Goal: Information Seeking & Learning: Learn about a topic

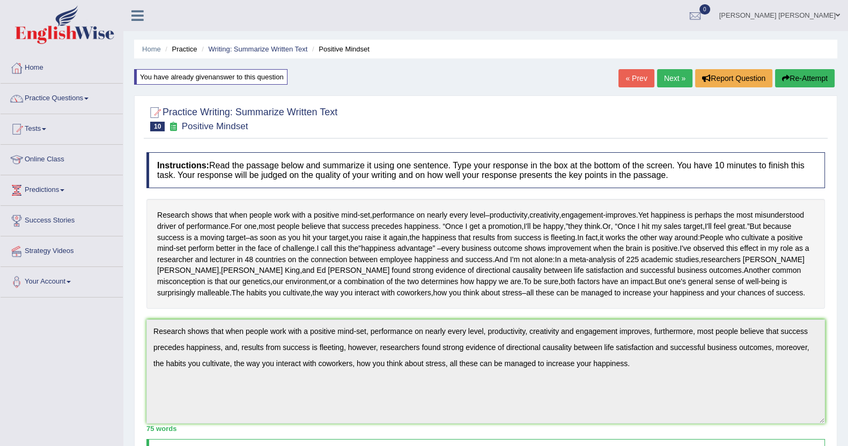
click at [678, 79] on link "Next »" at bounding box center [674, 78] width 35 height 18
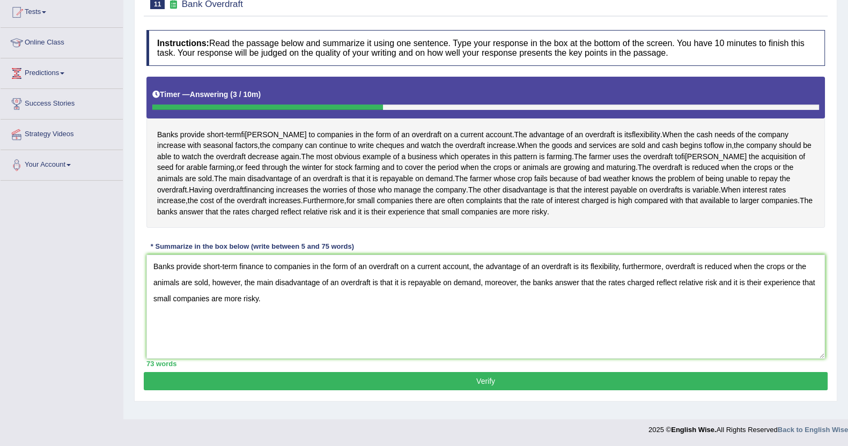
type textarea "Banks provide short-term finance to companies in the form of an overdraft on a …"
click at [342, 387] on button "Verify" at bounding box center [486, 381] width 684 height 18
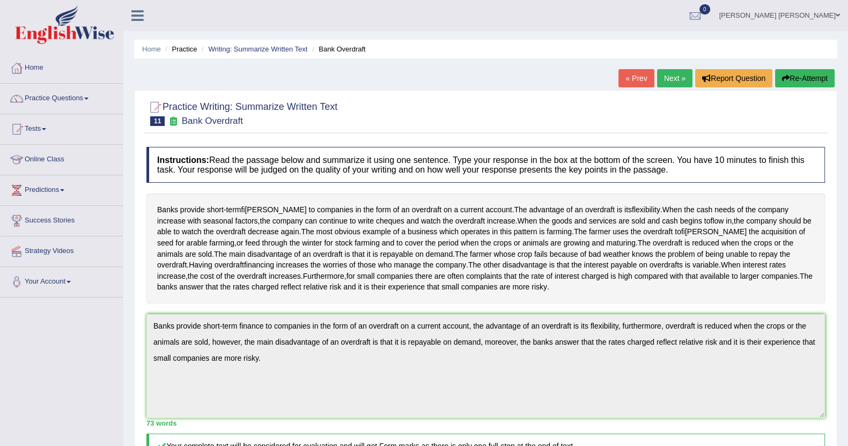
click at [682, 74] on link "Next »" at bounding box center [674, 78] width 35 height 18
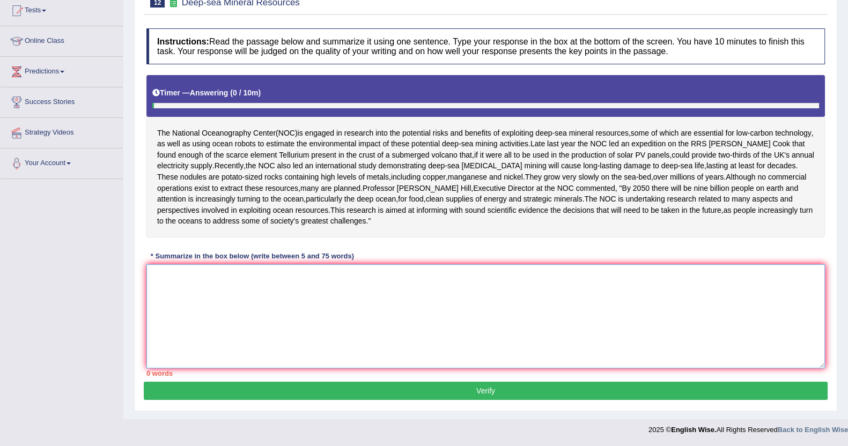
click at [206, 309] on textarea at bounding box center [485, 316] width 678 height 104
drag, startPoint x: 154, startPoint y: 115, endPoint x: 184, endPoint y: 125, distance: 31.7
click at [184, 125] on div "The National Oceanography Center ( NOC ) is engaged in research into the potent…" at bounding box center [485, 156] width 678 height 162
click at [234, 289] on textarea at bounding box center [485, 316] width 678 height 104
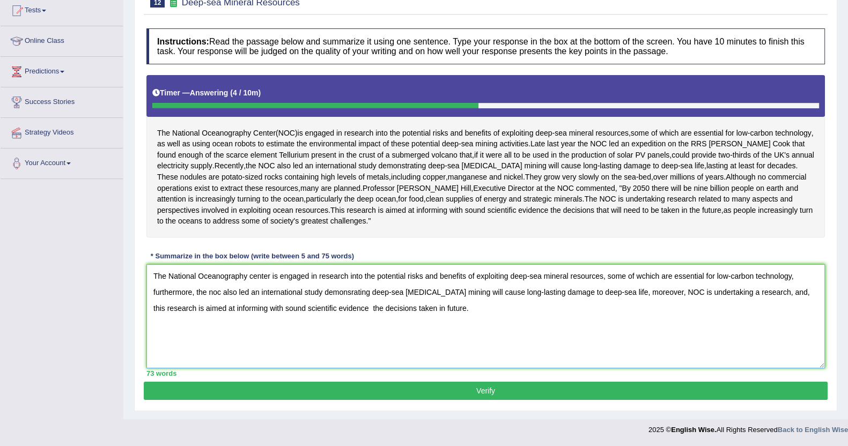
type textarea "The National Oceanography center is engaged in research into the potential risk…"
click at [593, 397] on button "Verify" at bounding box center [486, 391] width 684 height 18
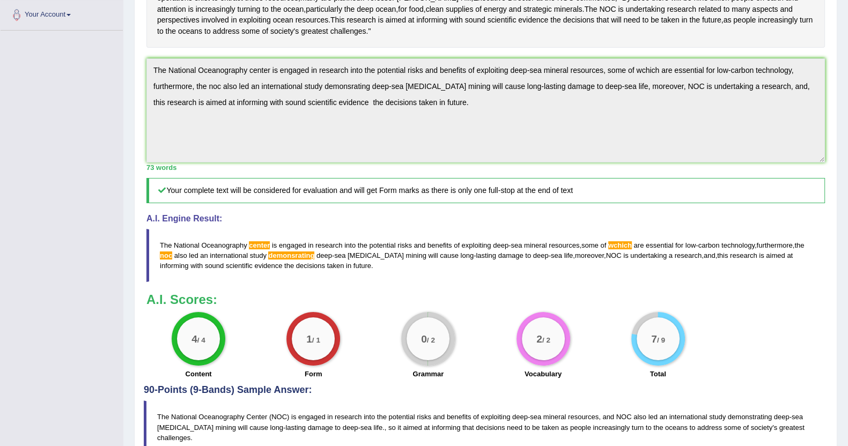
scroll to position [337, 0]
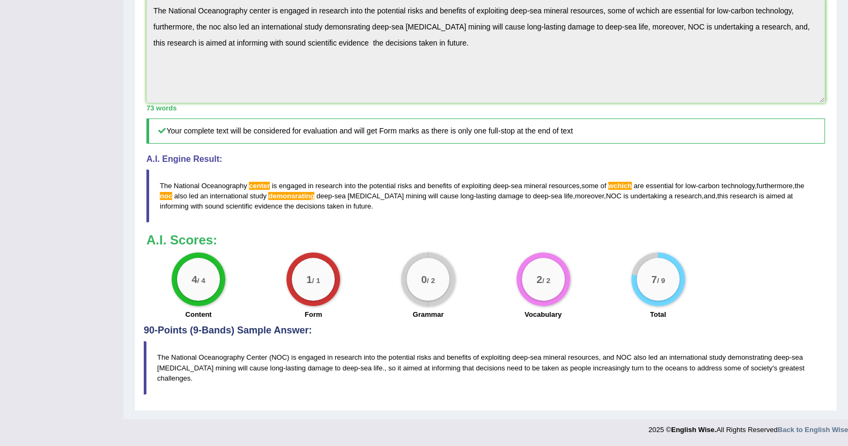
drag, startPoint x: 335, startPoint y: 226, endPoint x: 175, endPoint y: 208, distance: 160.7
click at [177, 210] on blockquote "The National Oceanography center is engaged in research into the potential risk…" at bounding box center [485, 195] width 678 height 53
drag, startPoint x: 146, startPoint y: 195, endPoint x: 278, endPoint y: 213, distance: 133.6
click at [254, 217] on blockquote "The National Oceanography center is engaged in research into the potential risk…" at bounding box center [485, 195] width 678 height 53
click at [98, 20] on div "Toggle navigation Home Practice Questions Speaking Practice Read Aloud Repeat S…" at bounding box center [424, 57] width 848 height 767
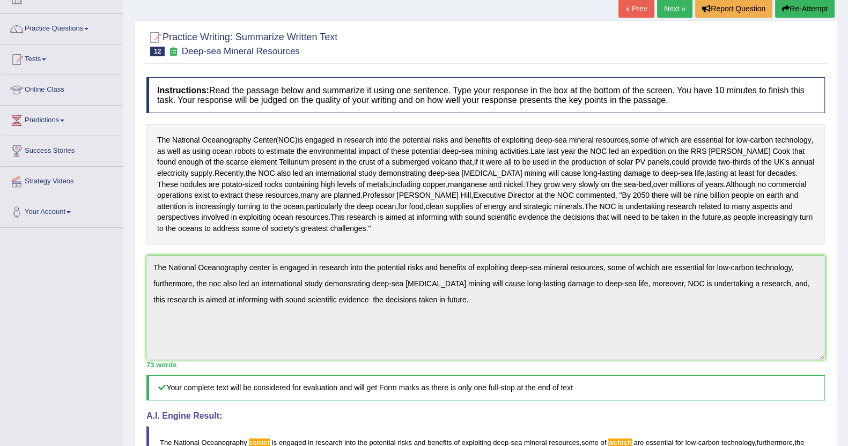
scroll to position [69, 0]
click at [807, 12] on button "Re-Attempt" at bounding box center [805, 9] width 60 height 18
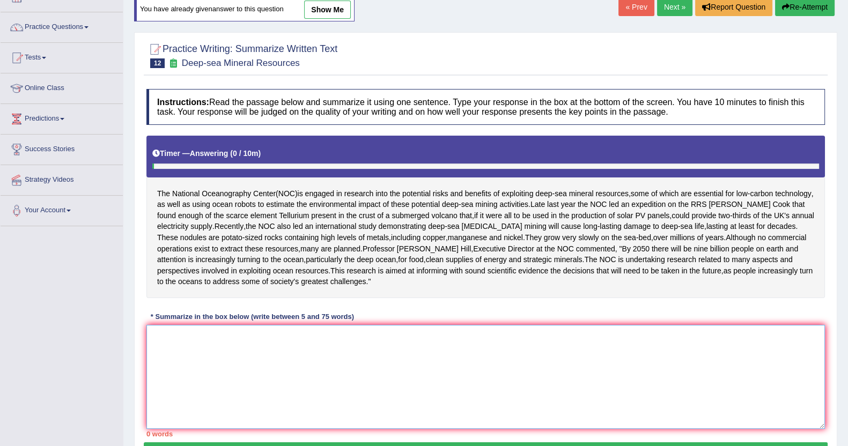
scroll to position [69, 0]
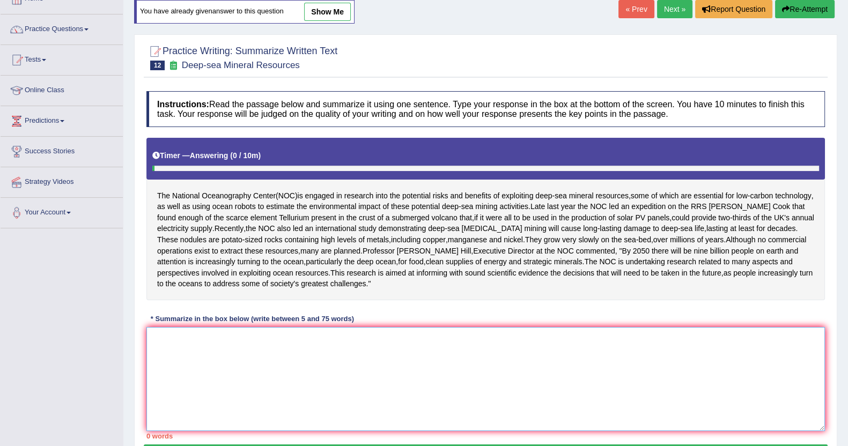
paste textarea "The National Oceanography center is engaged in research into the potential risk…"
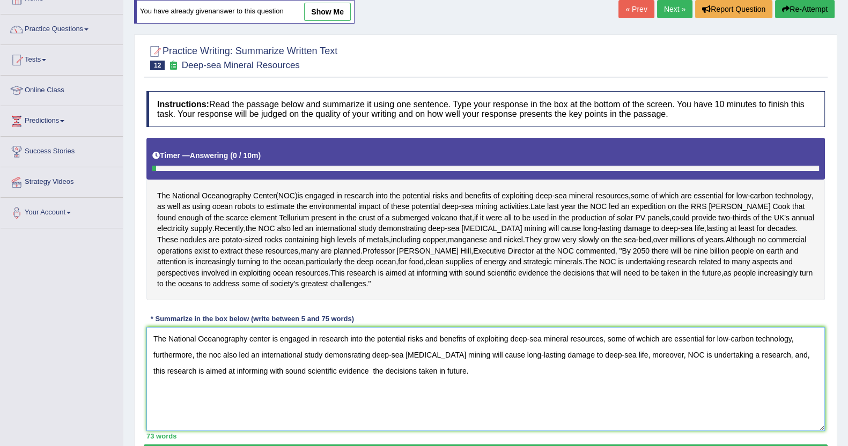
drag, startPoint x: 252, startPoint y: 360, endPoint x: 392, endPoint y: 406, distance: 147.3
click at [253, 360] on textarea "The National Oceanography center is engaged in research into the potential risk…" at bounding box center [485, 379] width 678 height 104
click at [651, 362] on textarea "The National Oceanography Center is engaged in research into the potential risk…" at bounding box center [485, 379] width 678 height 104
click at [356, 376] on textarea "The National Oceanography Center is engaged in research into the potential risk…" at bounding box center [485, 379] width 678 height 104
click at [353, 378] on textarea "The National Oceanography Center is engaged in research into the potential risk…" at bounding box center [485, 379] width 678 height 104
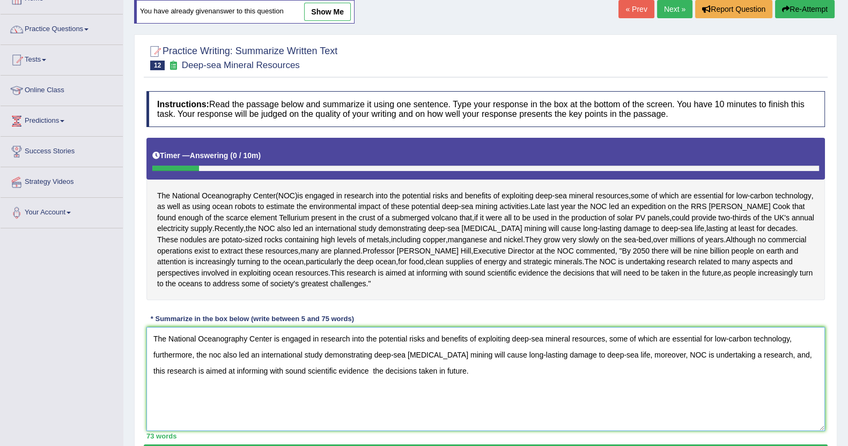
click at [220, 378] on textarea "The National Oceanography Center is engaged in research into the potential risk…" at bounding box center [485, 379] width 678 height 104
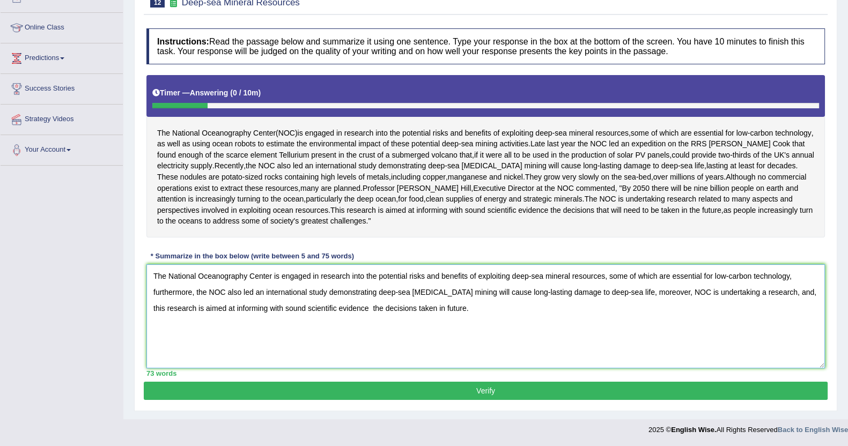
type textarea "The National Oceanography Center is engaged in research into the potential risk…"
click at [486, 393] on button "Verify" at bounding box center [486, 391] width 684 height 18
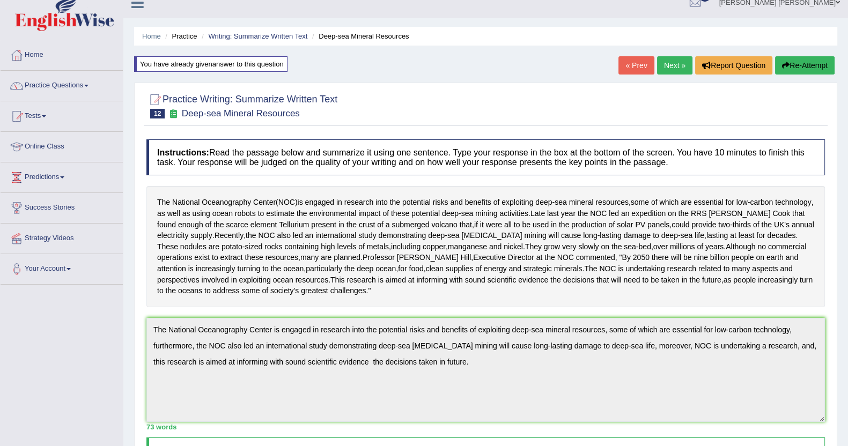
scroll to position [0, 0]
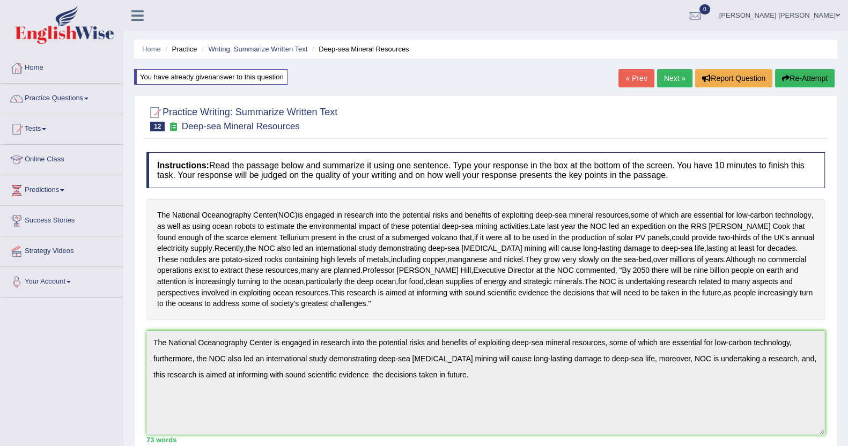
click at [663, 75] on link "Next »" at bounding box center [674, 78] width 35 height 18
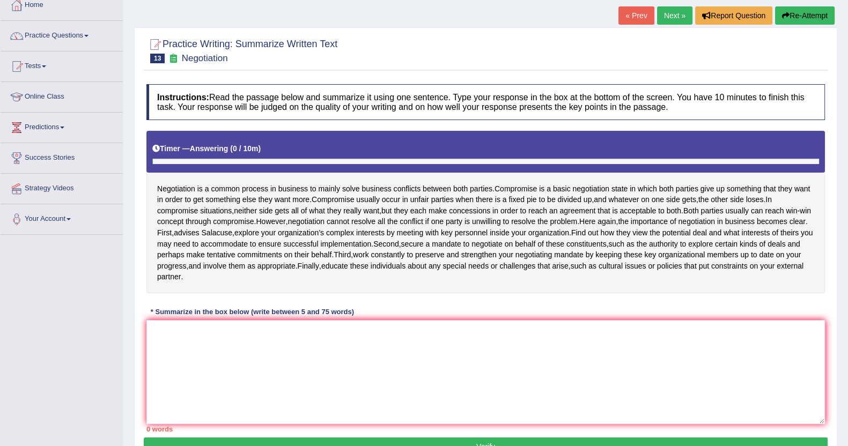
scroll to position [129, 0]
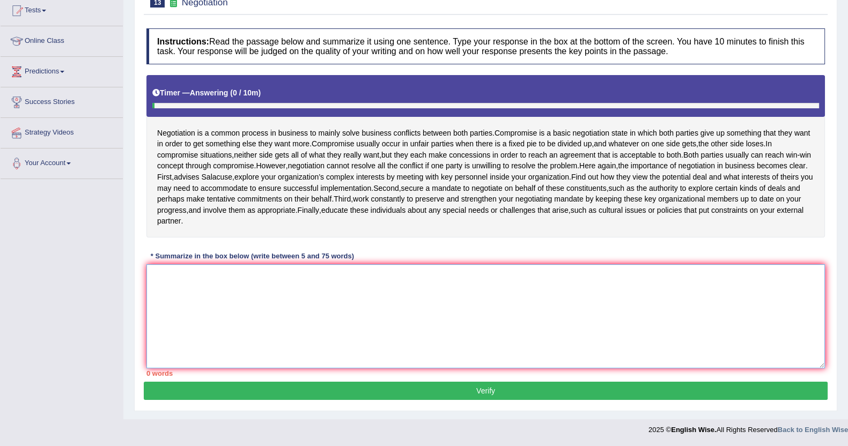
click at [308, 284] on textarea at bounding box center [485, 316] width 678 height 104
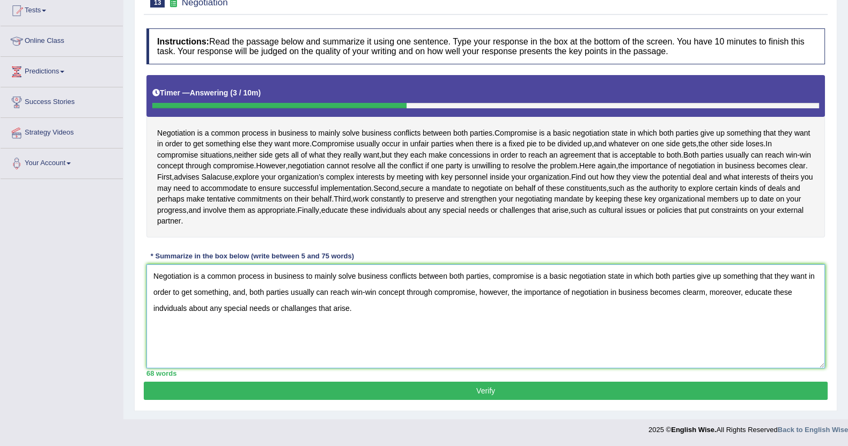
type textarea "Negotiation is a common process in business to mainly solve business conflicts …"
click at [359, 396] on button "Verify" at bounding box center [486, 391] width 684 height 18
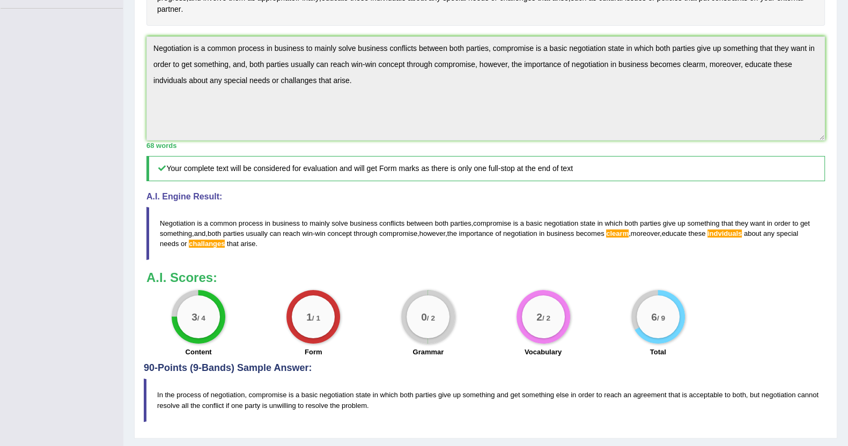
scroll to position [326, 0]
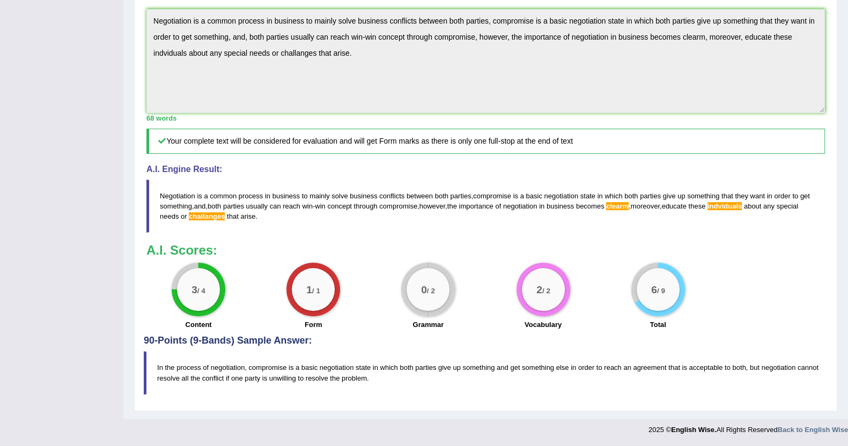
drag, startPoint x: 295, startPoint y: 217, endPoint x: 160, endPoint y: 167, distance: 144.0
click at [160, 167] on div "A.I. Engine Result: Negotiation is a common process in business to mainly solve…" at bounding box center [485, 199] width 678 height 68
click at [139, 16] on div "Practice Writing: Summarize Written Text 13 Negotiation Instructions: Read the …" at bounding box center [485, 92] width 703 height 637
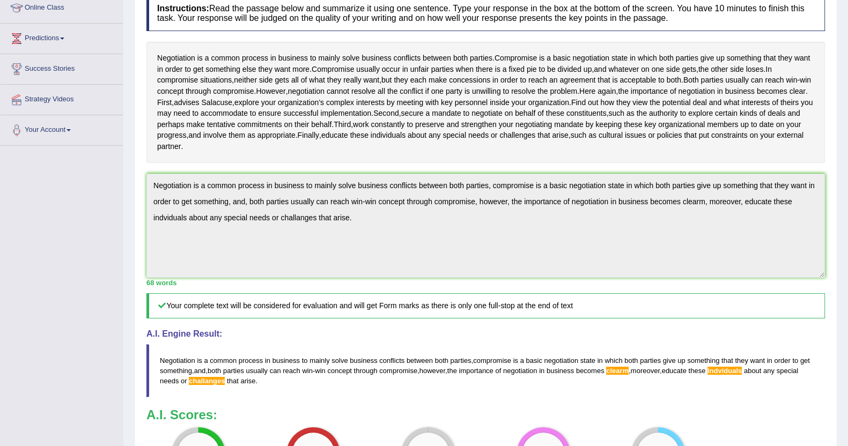
scroll to position [0, 0]
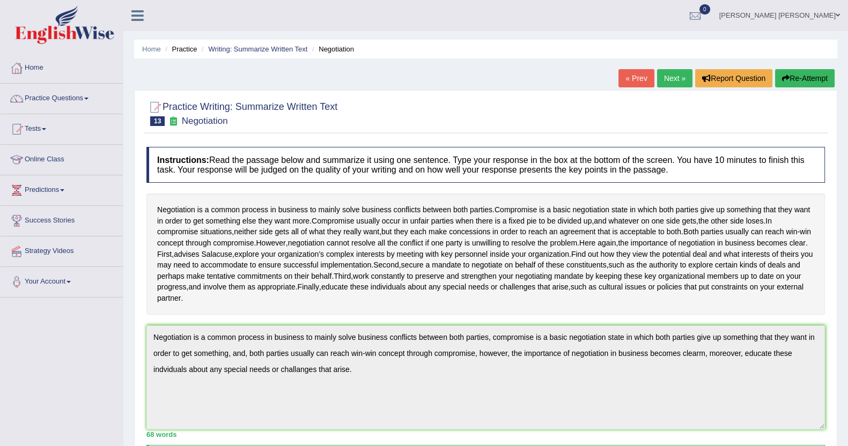
click at [814, 80] on button "Re-Attempt" at bounding box center [805, 78] width 60 height 18
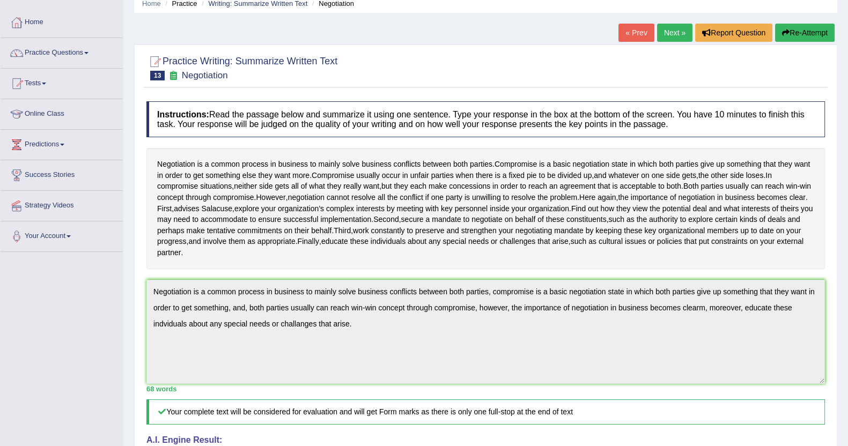
scroll to position [66, 0]
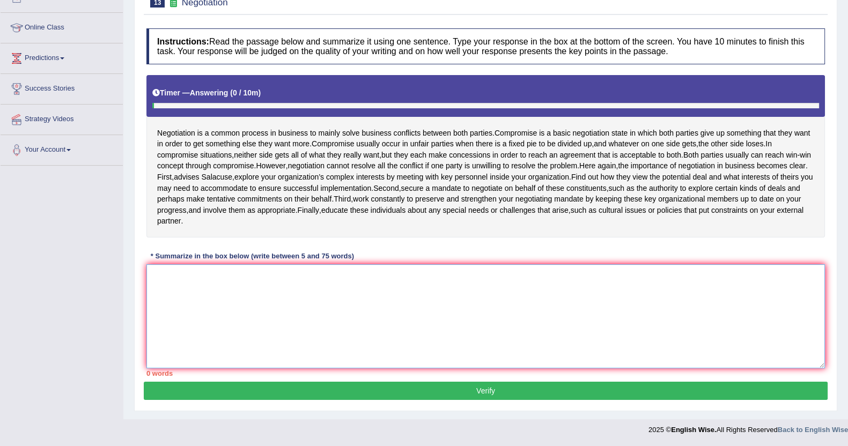
paste textarea "Negotiation is a common process in business to mainly solve business conflicts …"
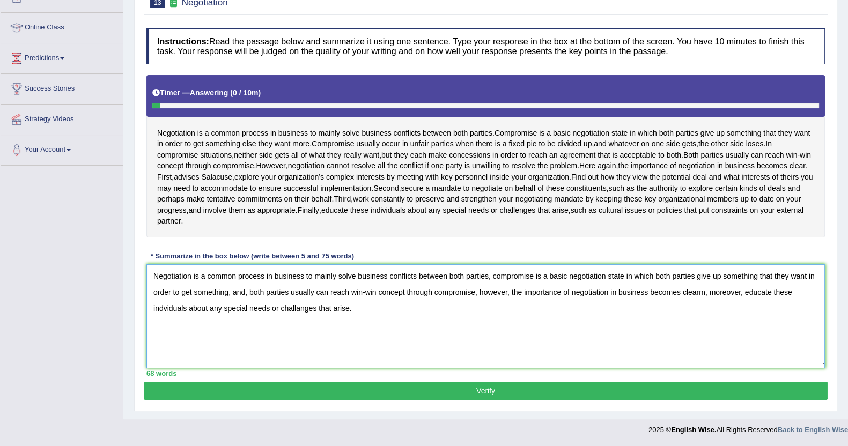
click at [737, 295] on textarea "Negotiation is a common process in business to mainly solve business conflicts …" at bounding box center [485, 316] width 678 height 104
click at [290, 310] on textarea "Negotiation is a common process in business to mainly solve business conflicts …" at bounding box center [485, 316] width 678 height 104
click at [540, 293] on textarea "Negotiation is a common process in business to mainly solve business conflicts …" at bounding box center [485, 316] width 678 height 104
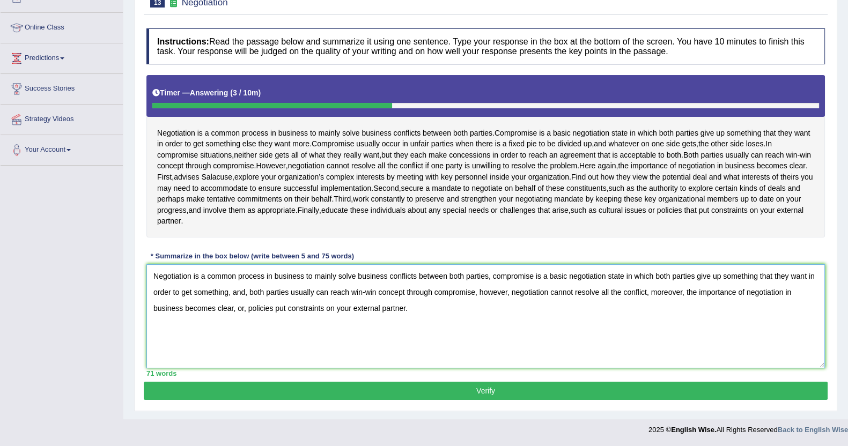
type textarea "Negotiation is a common process in business to mainly solve business conflicts …"
click at [421, 387] on button "Verify" at bounding box center [486, 391] width 684 height 18
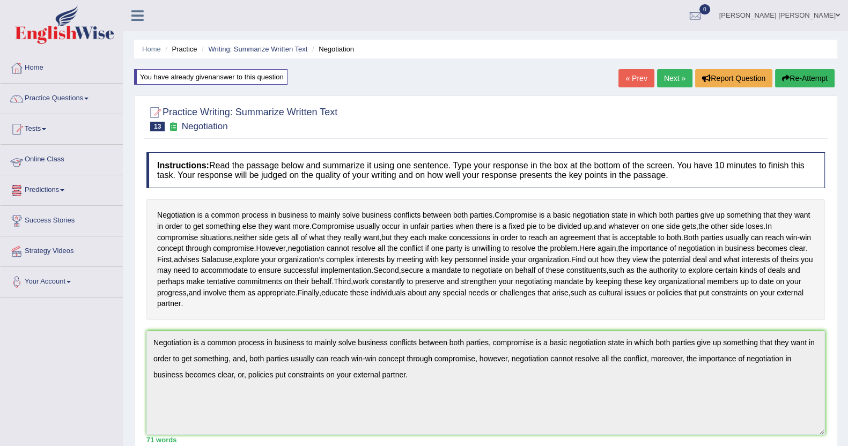
click at [40, 165] on link "Online Class" at bounding box center [62, 158] width 122 height 27
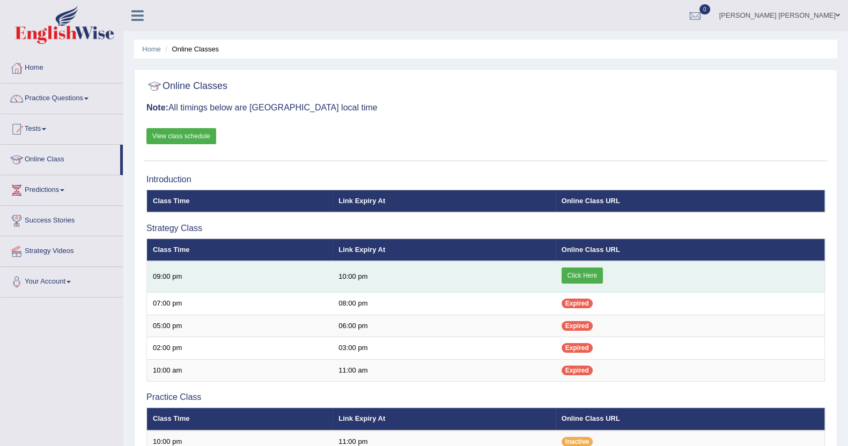
click at [596, 277] on link "Click Here" at bounding box center [581, 276] width 41 height 16
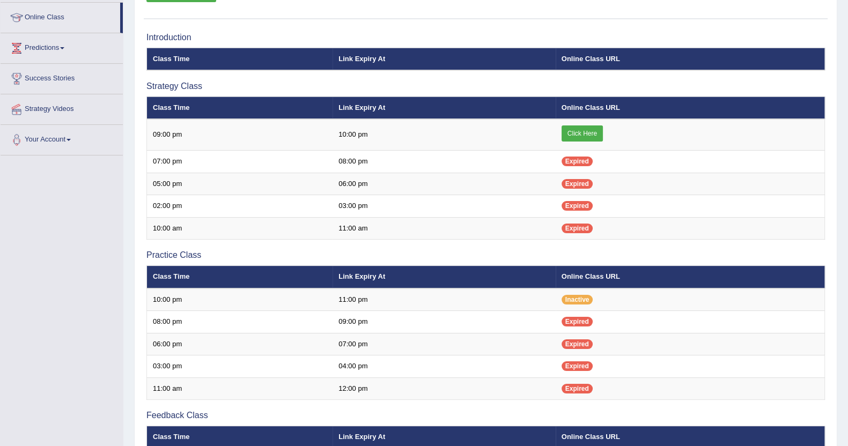
scroll to position [297, 0]
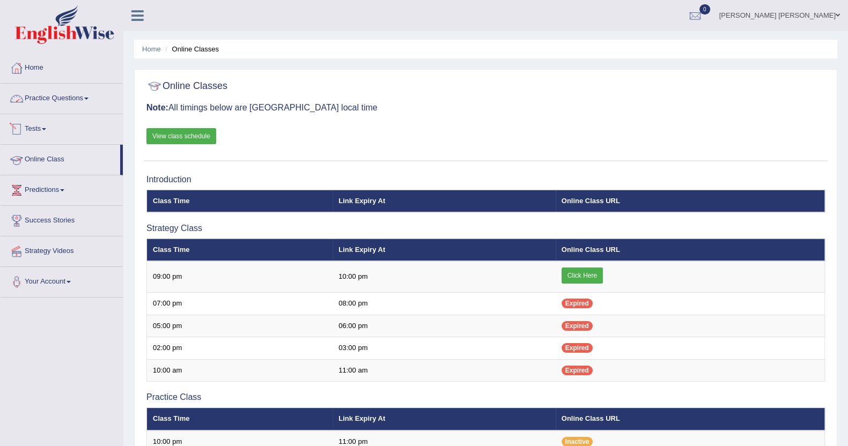
click at [40, 103] on link "Practice Questions" at bounding box center [62, 97] width 122 height 27
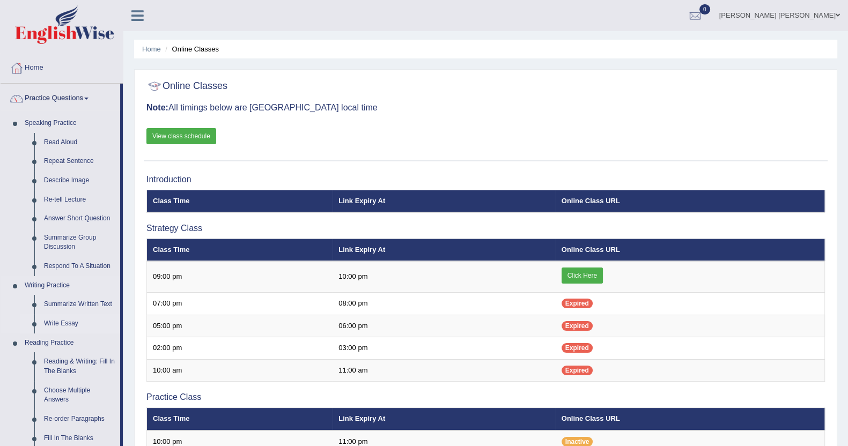
click at [56, 324] on link "Write Essay" at bounding box center [79, 323] width 81 height 19
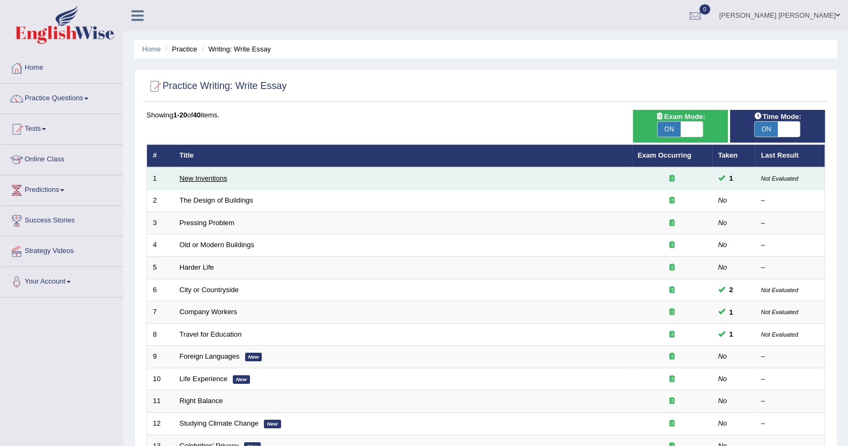
click at [201, 175] on link "New Inventions" at bounding box center [204, 178] width 48 height 8
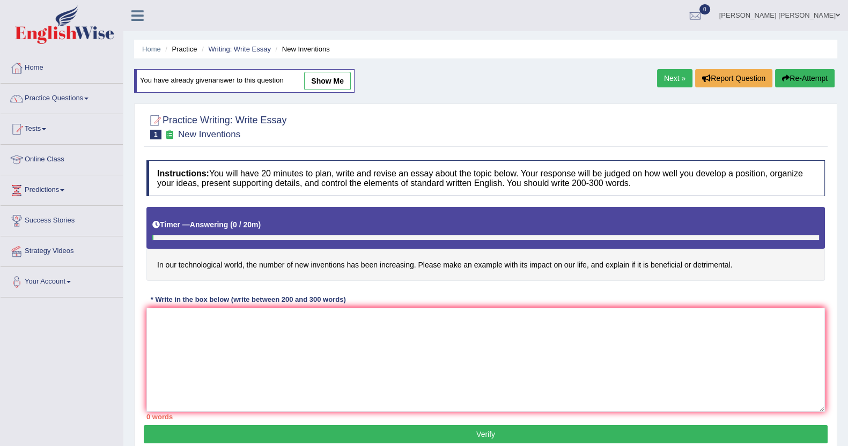
click at [328, 87] on link "show me" at bounding box center [327, 81] width 47 height 18
type textarea "The increasing influence of new inventions on our lives has ignited numerous di…"
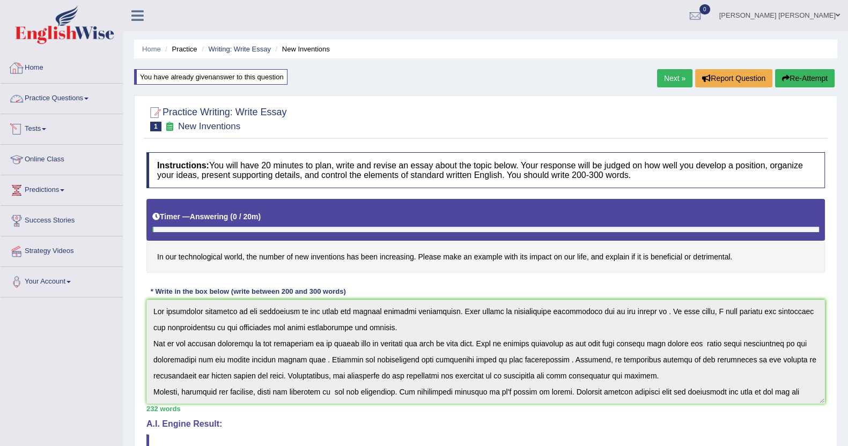
click at [48, 121] on link "Tests" at bounding box center [62, 127] width 122 height 27
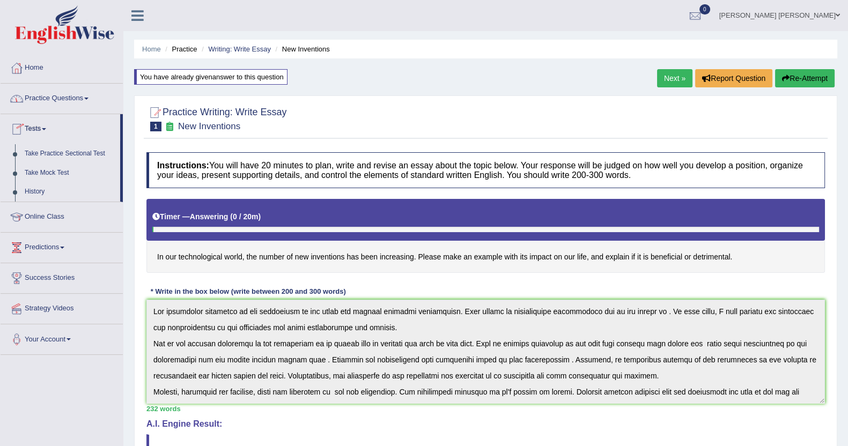
click at [55, 100] on link "Practice Questions" at bounding box center [62, 97] width 122 height 27
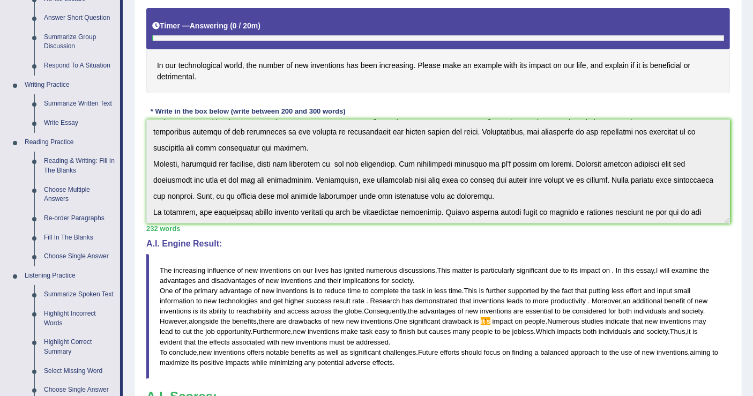
scroll to position [64, 0]
drag, startPoint x: 829, startPoint y: 0, endPoint x: 500, endPoint y: 250, distance: 413.2
click at [500, 250] on div "A.I. Engine Result: The increasing influence of new inventions on our lives has…" at bounding box center [438, 309] width 584 height 140
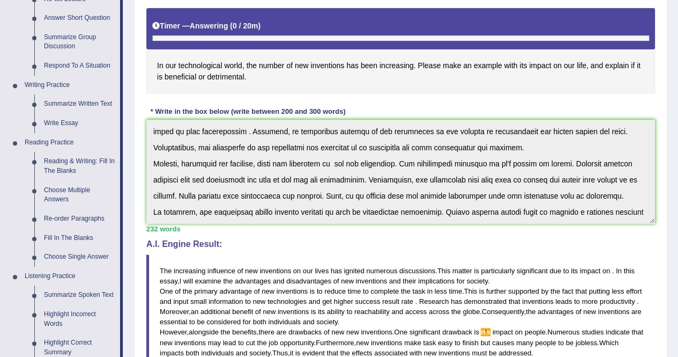
drag, startPoint x: 756, startPoint y: 1, endPoint x: 481, endPoint y: 241, distance: 365.1
click at [481, 241] on h4 "A.I. Engine Result:" at bounding box center [400, 244] width 509 height 10
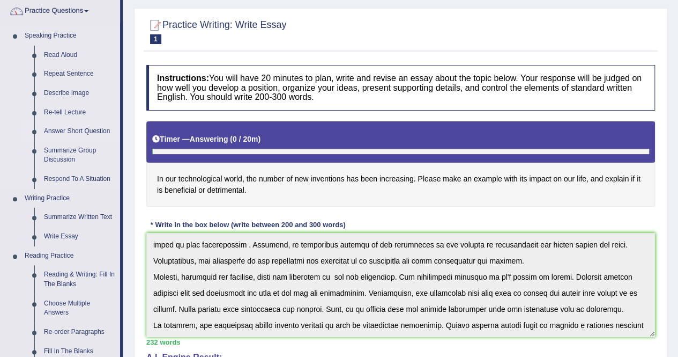
scroll to position [107, 0]
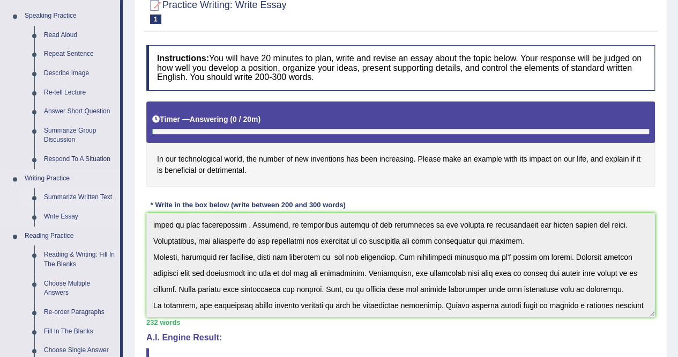
click at [83, 197] on link "Summarize Written Text" at bounding box center [79, 197] width 81 height 19
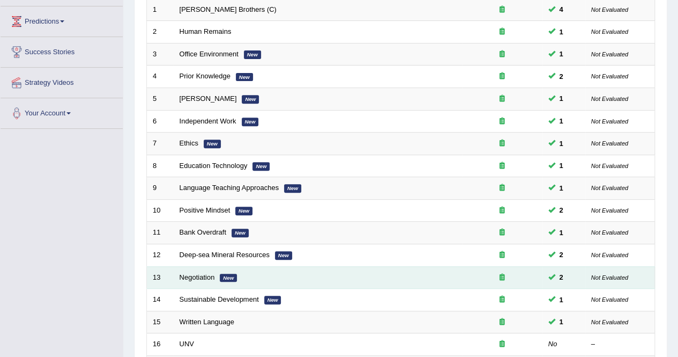
scroll to position [57, 0]
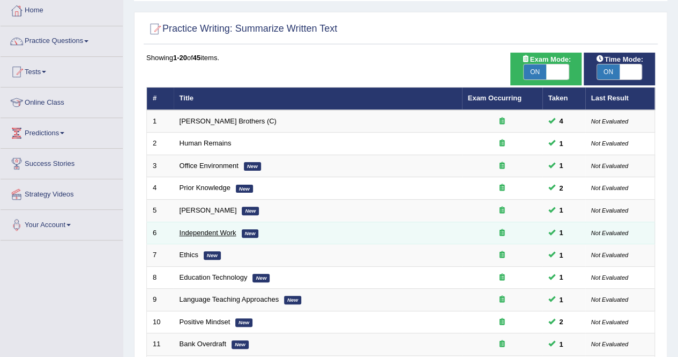
click at [217, 228] on link "Independent Work" at bounding box center [208, 232] width 57 height 8
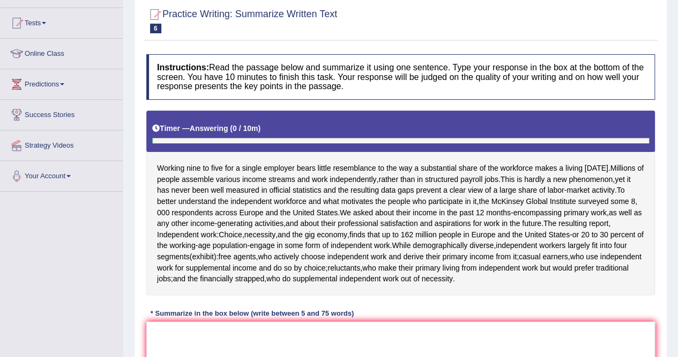
scroll to position [36, 0]
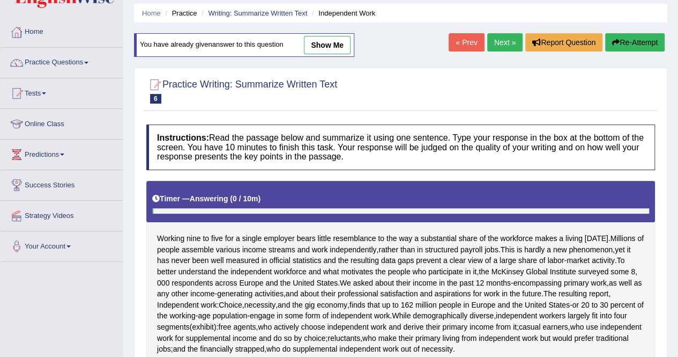
click at [339, 46] on link "show me" at bounding box center [327, 45] width 47 height 18
type textarea "Working nine to five for a single employer bears little resemblance to the way …"
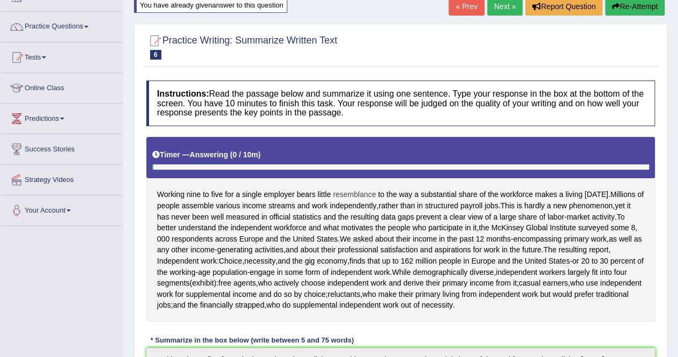
scroll to position [0, 0]
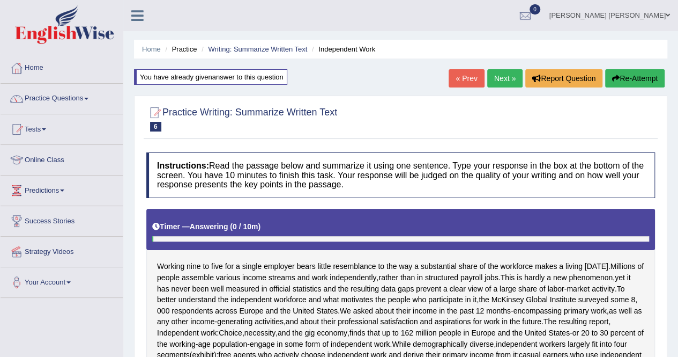
click at [495, 73] on link "Next »" at bounding box center [504, 78] width 35 height 18
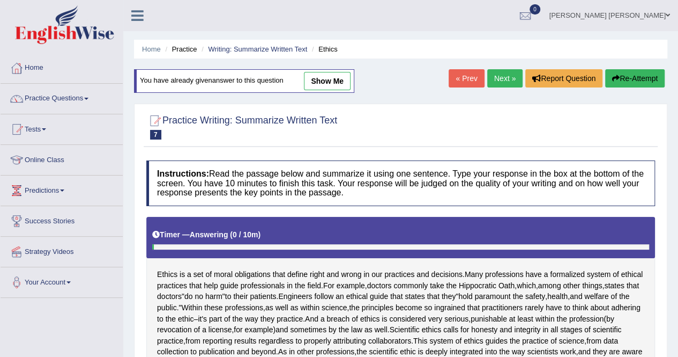
click at [335, 85] on link "show me" at bounding box center [327, 81] width 47 height 18
type textarea "Ethics is a set of moral obligations that define right and wrong in our practic…"
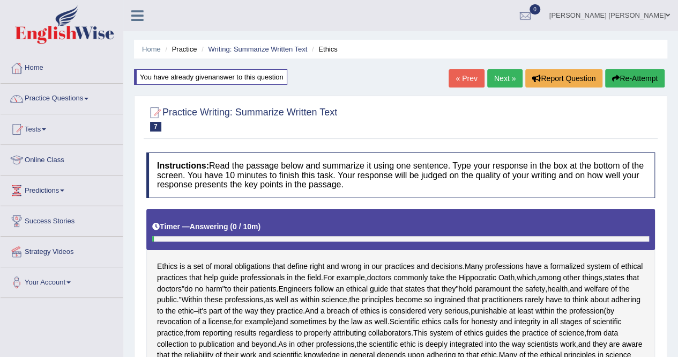
click at [505, 78] on link "Next »" at bounding box center [504, 78] width 35 height 18
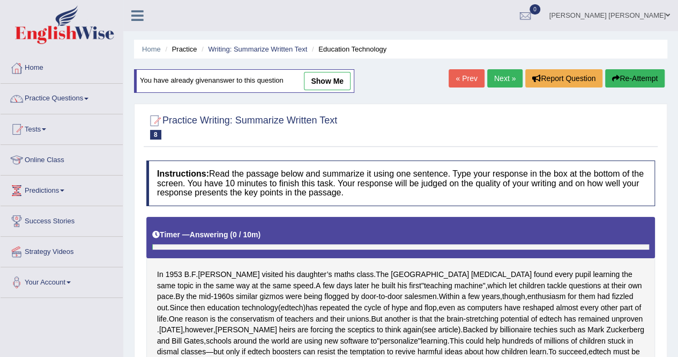
click at [316, 79] on link "show me" at bounding box center [327, 81] width 47 height 18
type textarea "In 1953 B F Skinner visited his daughter's math class, and, a few days later he…"
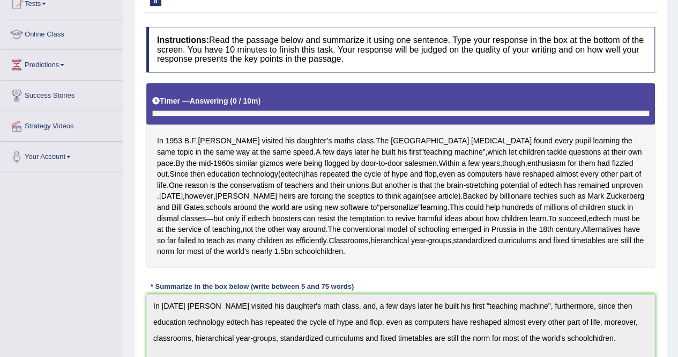
scroll to position [54, 0]
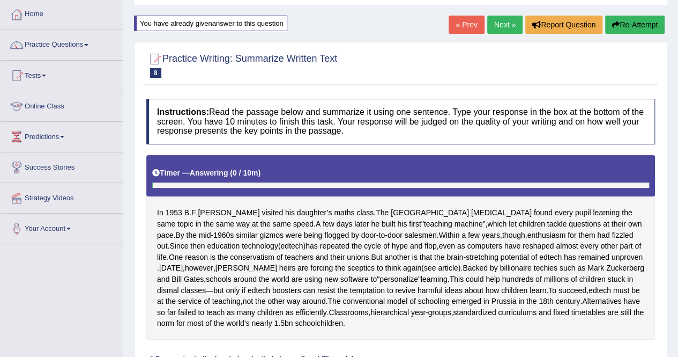
click at [496, 23] on link "Next »" at bounding box center [504, 25] width 35 height 18
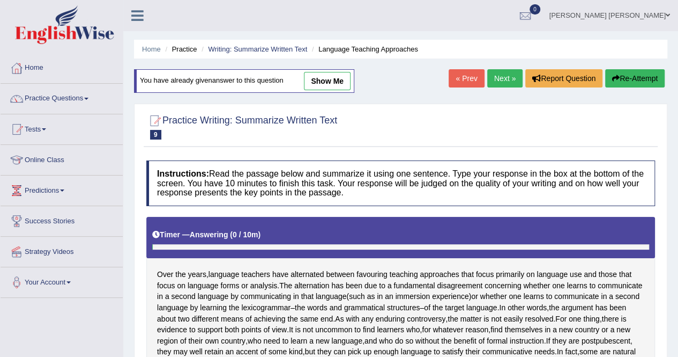
click at [314, 80] on link "show me" at bounding box center [327, 81] width 47 height 18
type textarea "Over the years, language teachers hae alternated between favouring teaching app…"
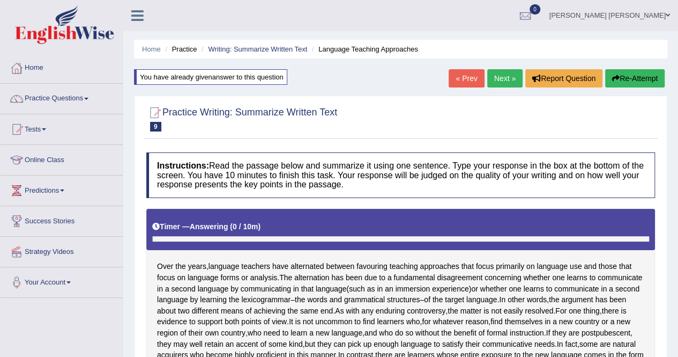
click at [496, 80] on link "Next »" at bounding box center [504, 78] width 35 height 18
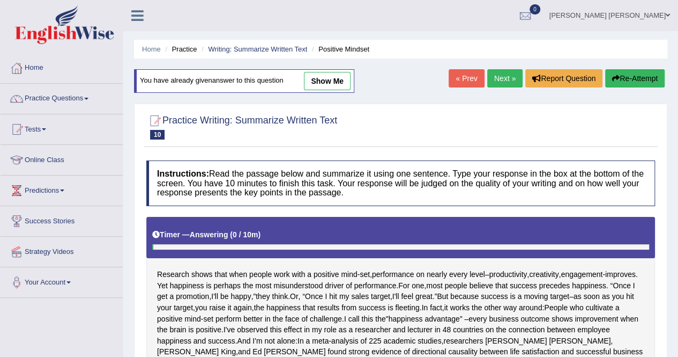
click at [331, 85] on link "show me" at bounding box center [327, 81] width 47 height 18
type textarea "Research shows that when people work with a positive mind-set, performance on n…"
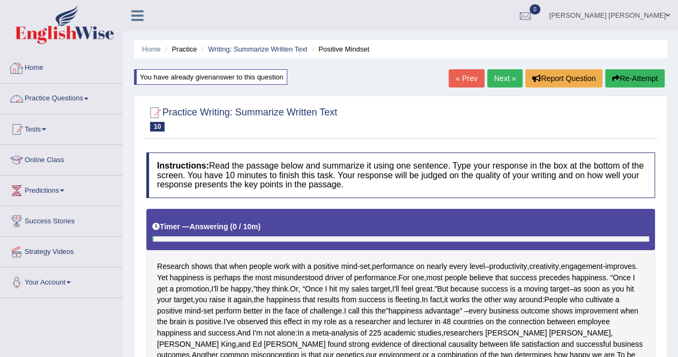
click at [52, 95] on link "Practice Questions" at bounding box center [62, 97] width 122 height 27
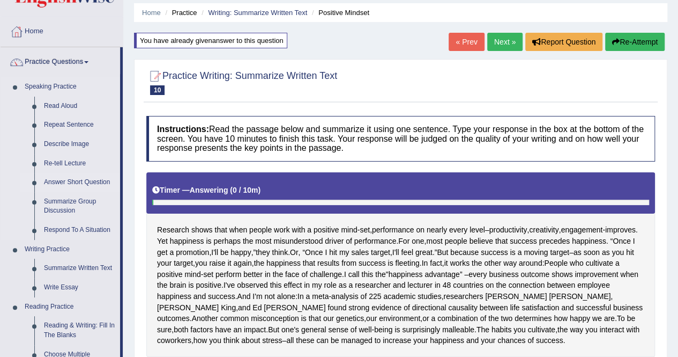
scroll to position [54, 0]
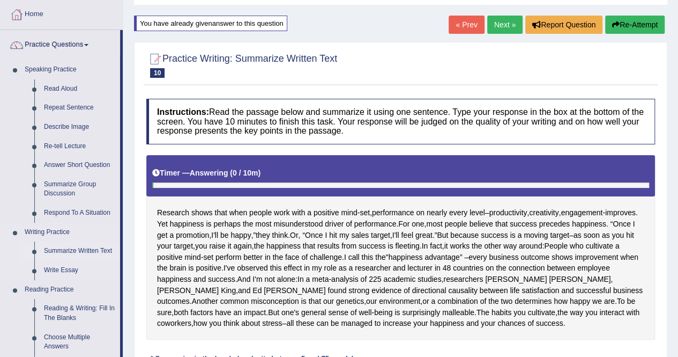
click at [77, 248] on link "Summarize Written Text" at bounding box center [79, 250] width 81 height 19
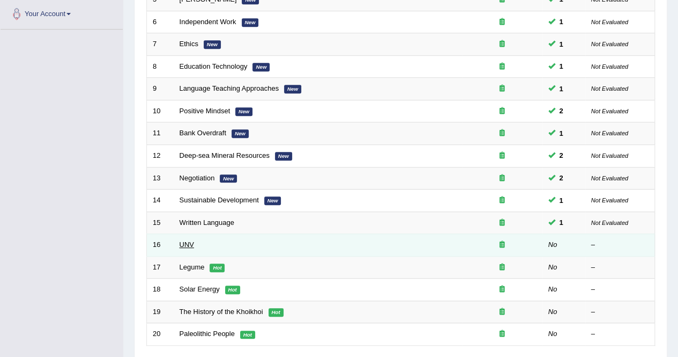
click at [185, 240] on link "UNV" at bounding box center [187, 244] width 14 height 8
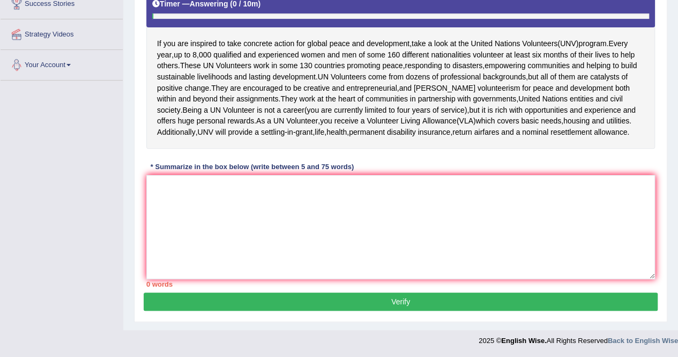
scroll to position [226, 0]
click at [244, 215] on textarea at bounding box center [400, 227] width 509 height 104
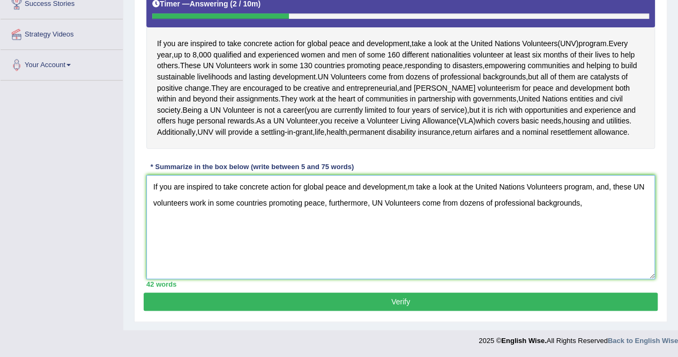
click at [603, 196] on textarea "If you are inspired to take concrete action for global peace and development,m …" at bounding box center [400, 227] width 509 height 104
click at [156, 206] on textarea "If you are inspired to take concrete action for global peace and development,m …" at bounding box center [400, 227] width 509 height 104
click at [599, 202] on textarea "If you are inspired to take concrete action for global peace and development,m …" at bounding box center [400, 227] width 509 height 104
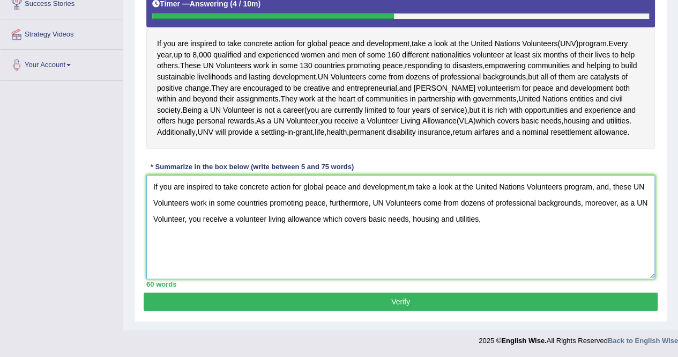
drag, startPoint x: 202, startPoint y: 221, endPoint x: 526, endPoint y: 226, distance: 324.9
click at [526, 226] on textarea "If you are inspired to take concrete action for global peace and development,m …" at bounding box center [400, 227] width 509 height 104
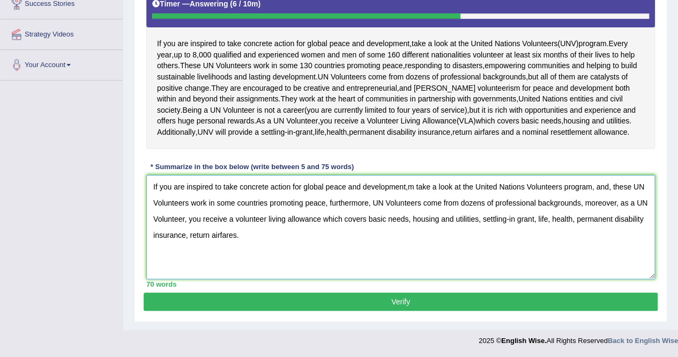
click at [221, 235] on textarea "If you are inspired to take concrete action for global peace and development,m …" at bounding box center [400, 227] width 509 height 104
click at [221, 239] on textarea "If you are inspired to take concrete action for global peace and development,m …" at bounding box center [400, 227] width 509 height 104
drag, startPoint x: 412, startPoint y: 185, endPoint x: 464, endPoint y: 195, distance: 53.4
click at [413, 185] on textarea "If you are inspired to take concrete action for global peace and development,m …" at bounding box center [400, 227] width 509 height 104
click at [610, 189] on textarea "If you are inspired to take concrete action for global peace and development, t…" at bounding box center [400, 227] width 509 height 104
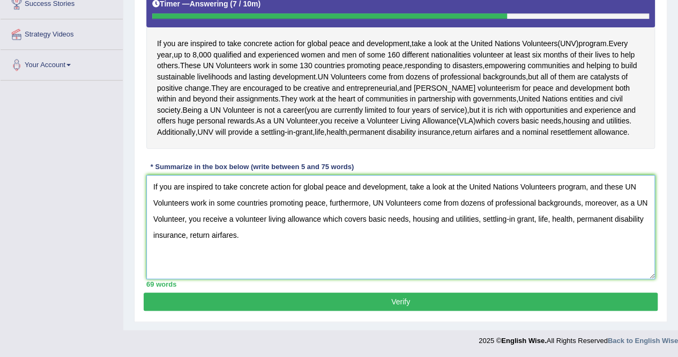
click at [155, 202] on textarea "If you are inspired to take concrete action for global peace and development, t…" at bounding box center [400, 227] width 509 height 104
click at [284, 240] on textarea "If you are inspired to take concrete action for global peace and development, t…" at bounding box center [400, 227] width 509 height 104
type textarea "If you are inspired to take concrete action for global peace and development, t…"
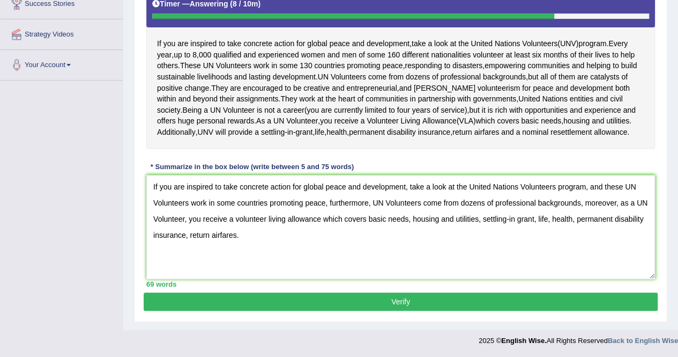
click at [389, 299] on button "Verify" at bounding box center [401, 301] width 514 height 18
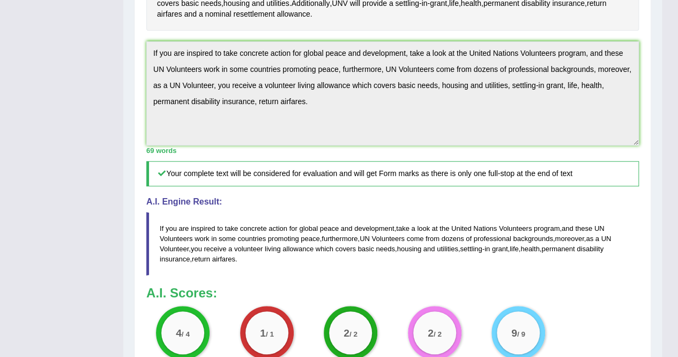
scroll to position [304, 0]
click at [652, 235] on div "Home Practice Writing: Summarize Written Text UNV « Prev Next » Report Question…" at bounding box center [392, 74] width 539 height 756
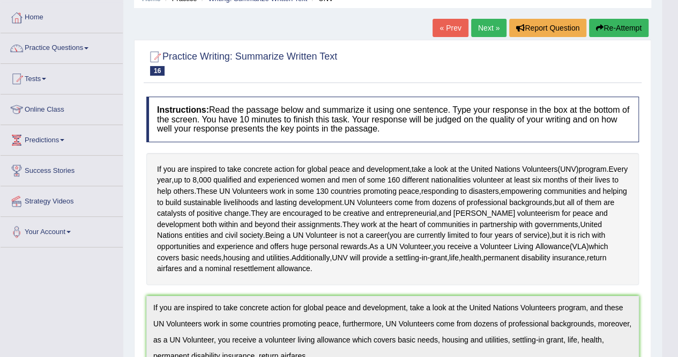
scroll to position [0, 0]
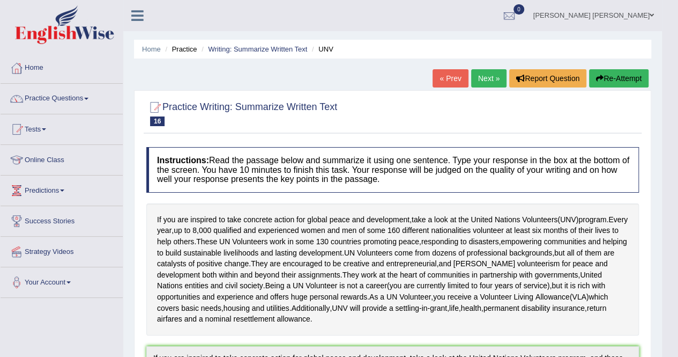
click at [495, 74] on link "Next »" at bounding box center [488, 78] width 35 height 18
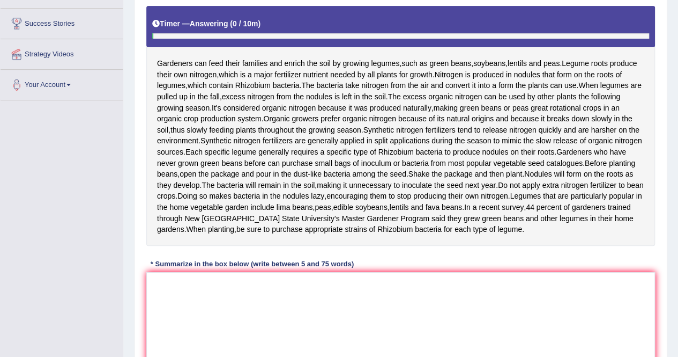
scroll to position [214, 0]
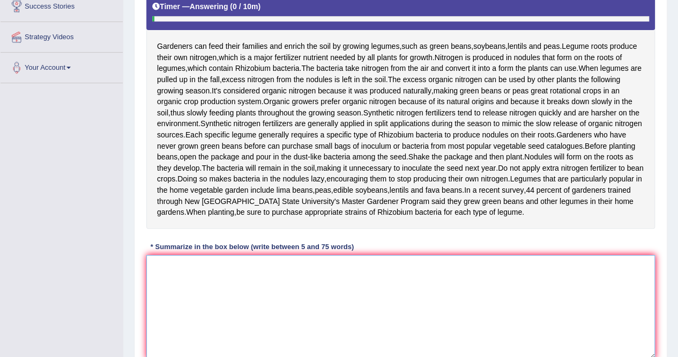
click at [267, 308] on textarea at bounding box center [400, 307] width 509 height 104
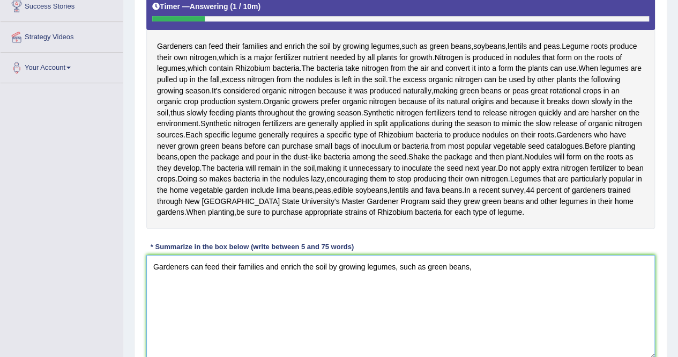
click at [480, 300] on textarea "Gardeners can feed their families and enrich the soil by growing legumes, such …" at bounding box center [400, 307] width 509 height 104
click at [530, 303] on textarea "Gardeners can feed their families and enrich the soil by growing legumes, such …" at bounding box center [400, 307] width 509 height 104
click at [517, 272] on div "Instructions: Read the passage below and summarize it using one sentence. Type …" at bounding box center [401, 149] width 514 height 445
click at [508, 296] on textarea "Gardeners can feed their families and enrich the soil by growing legumes, such …" at bounding box center [400, 307] width 509 height 104
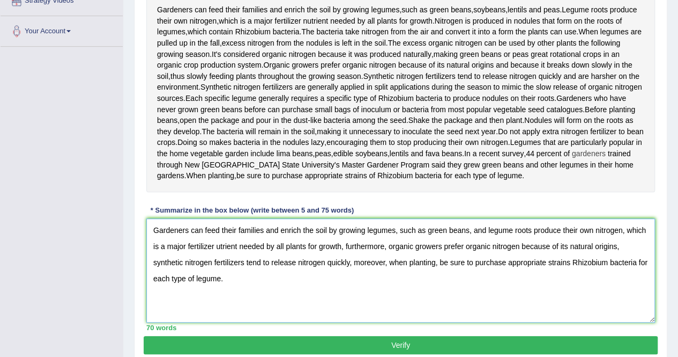
scroll to position [268, 0]
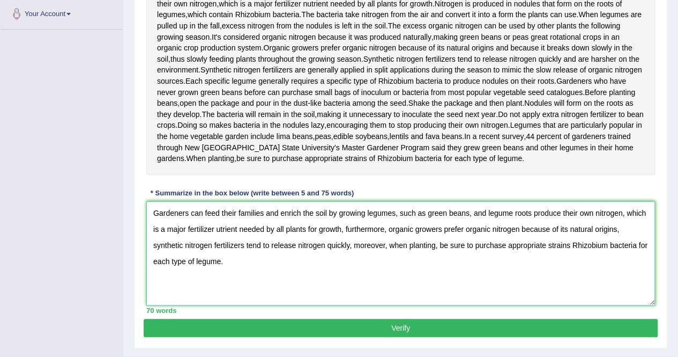
click at [485, 243] on textarea "Gardeners can feed their families and enrich the soil by growing legumes, such …" at bounding box center [400, 253] width 509 height 104
click at [492, 245] on textarea "Gardeners can feed their families and enrich the soil by growing legumes, such …" at bounding box center [400, 253] width 509 height 104
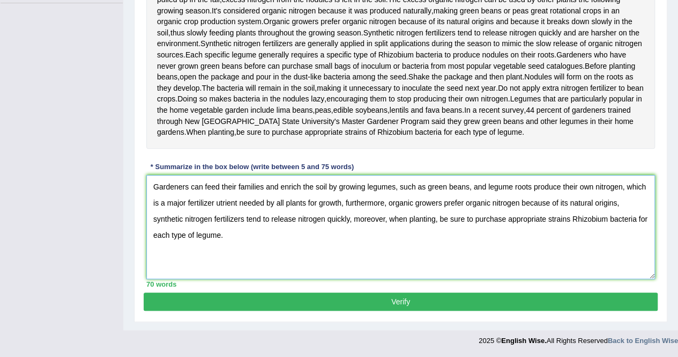
scroll to position [322, 0]
click at [226, 212] on textarea "Gardeners can feed their families and enrich the soil by growing legumes, such …" at bounding box center [400, 227] width 509 height 104
click at [489, 191] on textarea "Gardeners can feed their families and enrich the soil by growing legumes, such …" at bounding box center [400, 227] width 509 height 104
type textarea "Gardeners can feed their families and enrich the soil by growing legumes, such …"
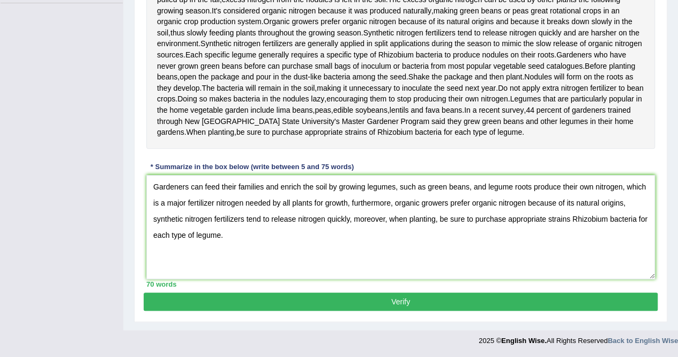
click at [413, 304] on button "Verify" at bounding box center [401, 301] width 514 height 18
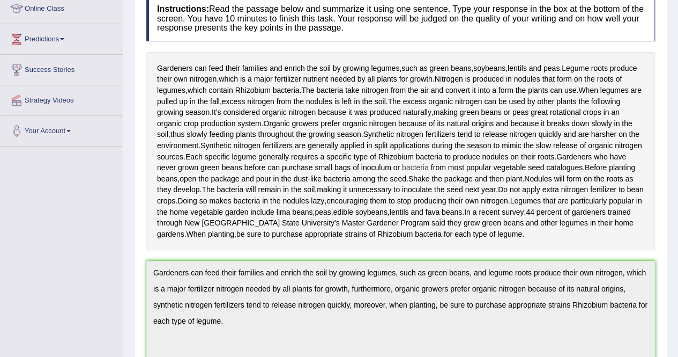
scroll to position [0, 0]
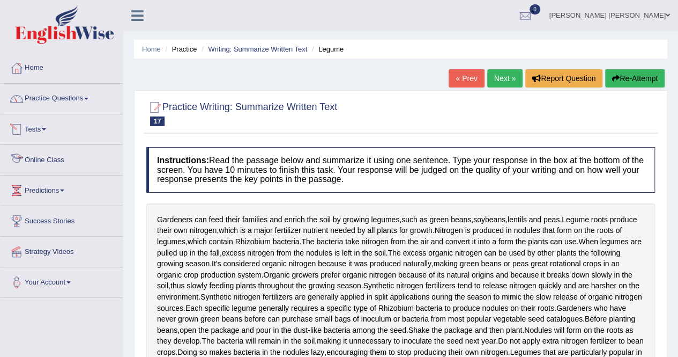
click at [36, 130] on link "Tests" at bounding box center [62, 127] width 122 height 27
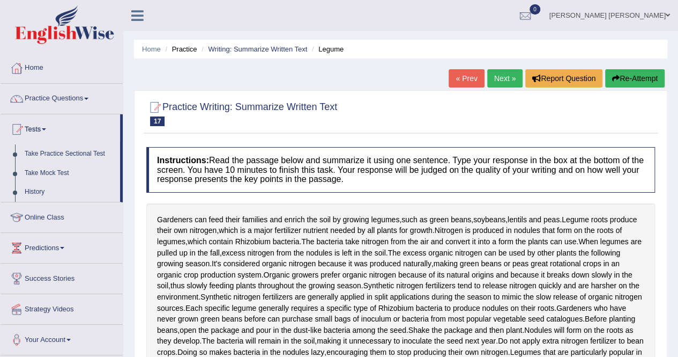
click at [62, 100] on link "Practice Questions" at bounding box center [62, 97] width 122 height 27
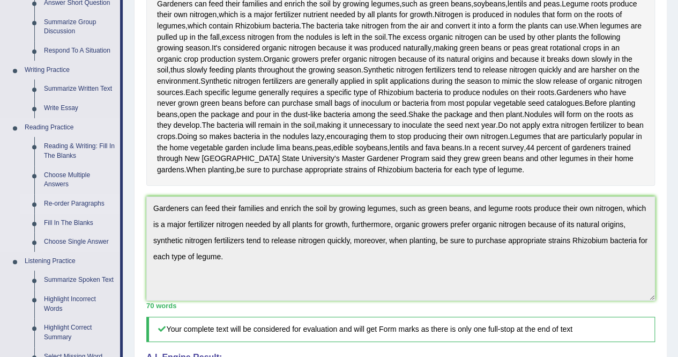
scroll to position [214, 0]
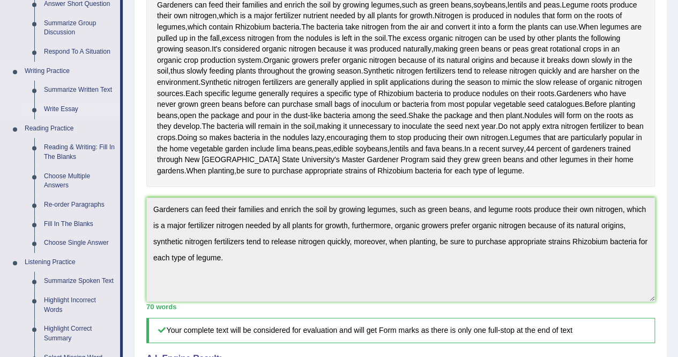
click at [65, 109] on link "Write Essay" at bounding box center [79, 109] width 81 height 19
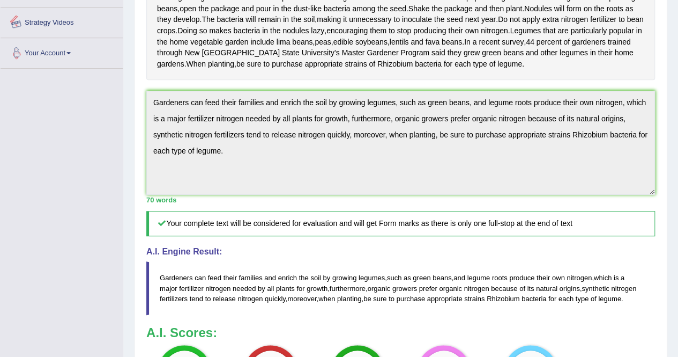
scroll to position [582, 0]
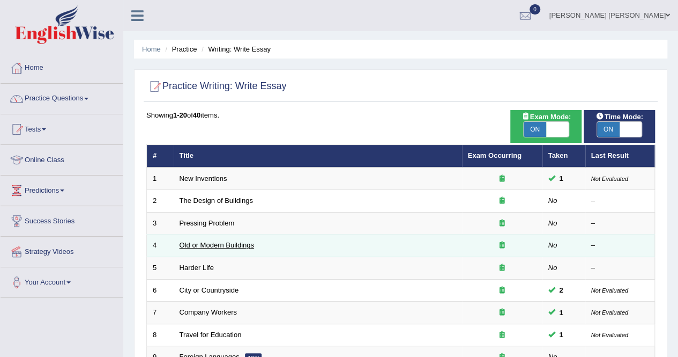
click at [223, 241] on link "Old or Modern Buildings" at bounding box center [217, 245] width 75 height 8
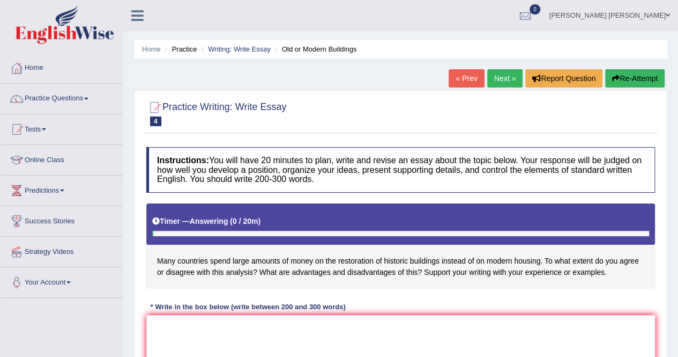
click at [218, 244] on h4 "Many countries spend large amounts of money on the restoration of historic buil…" at bounding box center [400, 245] width 509 height 85
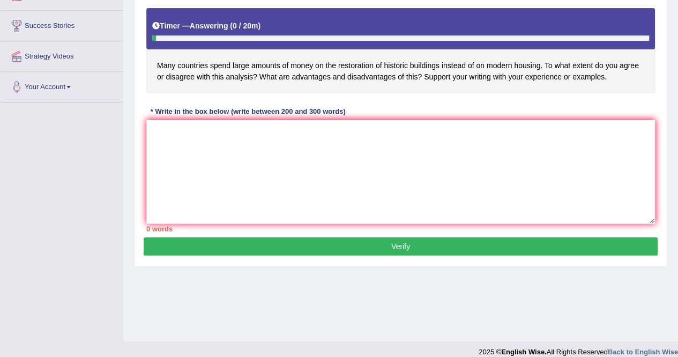
scroll to position [206, 0]
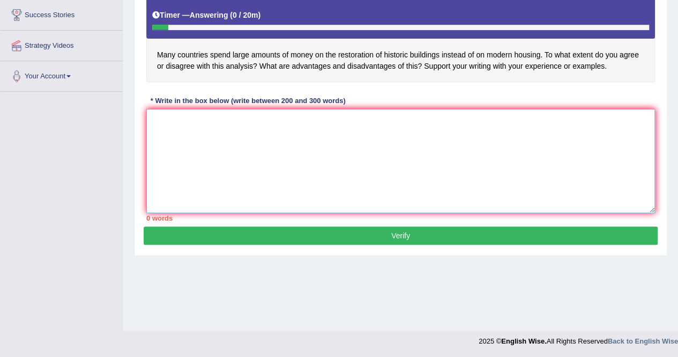
click at [178, 139] on textarea at bounding box center [400, 161] width 509 height 104
type textarea "T"
paste textarea "The increasing influence of (essay topic) on our lives has ignited numerous dis…"
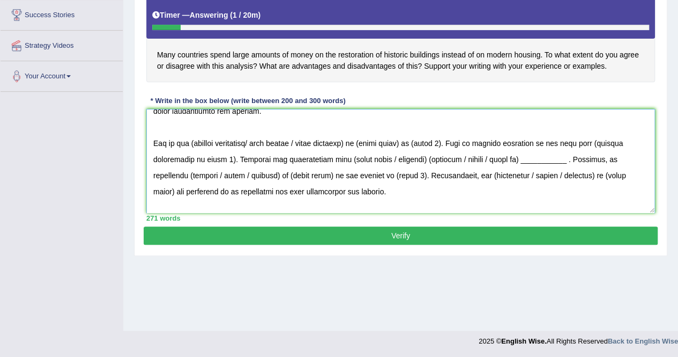
scroll to position [0, 0]
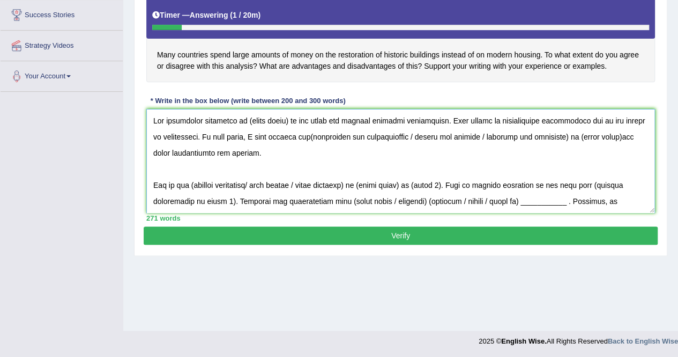
click at [281, 115] on textarea at bounding box center [400, 161] width 509 height 104
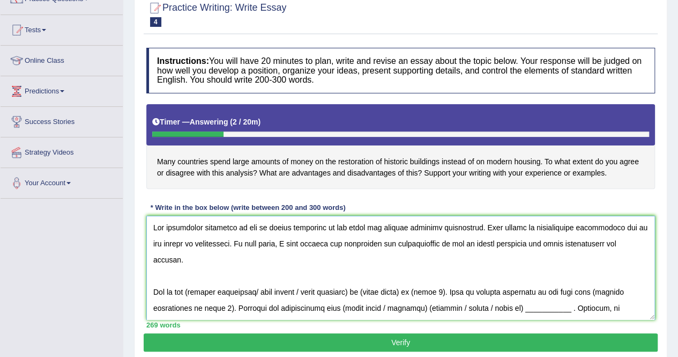
scroll to position [54, 0]
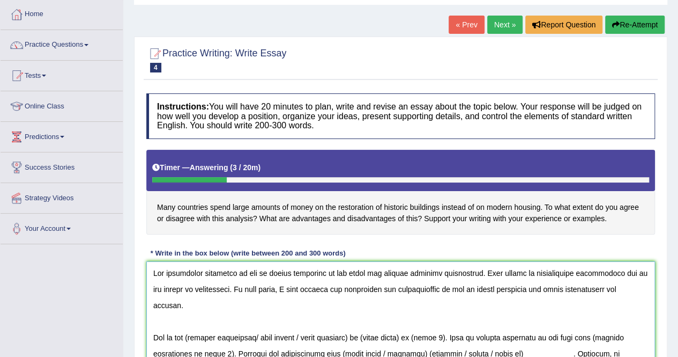
click at [481, 288] on textarea at bounding box center [400, 313] width 509 height 104
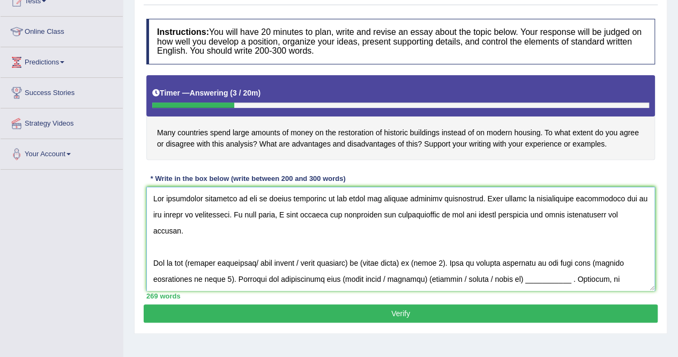
scroll to position [127, 0]
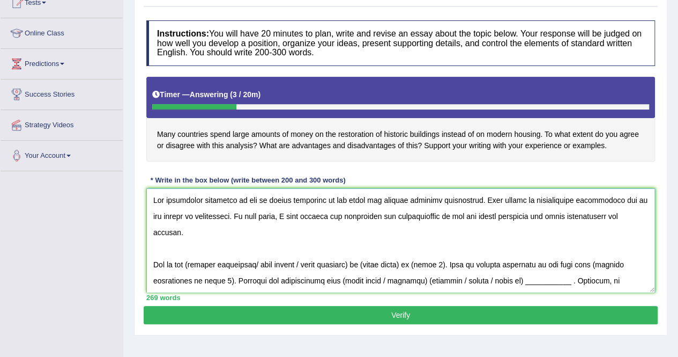
click at [195, 261] on textarea at bounding box center [400, 240] width 509 height 104
click at [193, 262] on textarea at bounding box center [400, 240] width 509 height 104
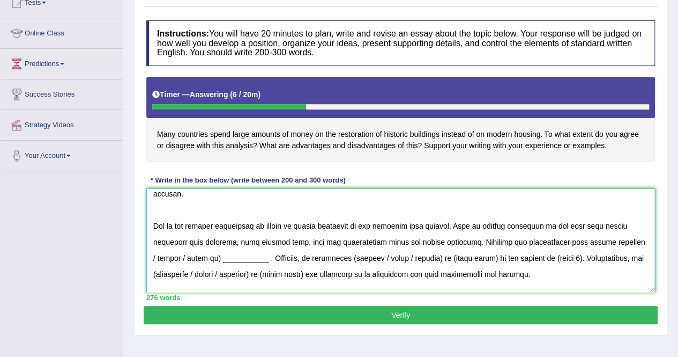
scroll to position [54, 0]
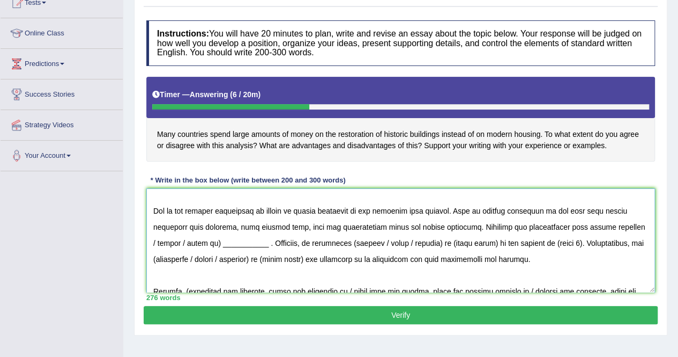
click at [638, 225] on textarea at bounding box center [400, 240] width 509 height 104
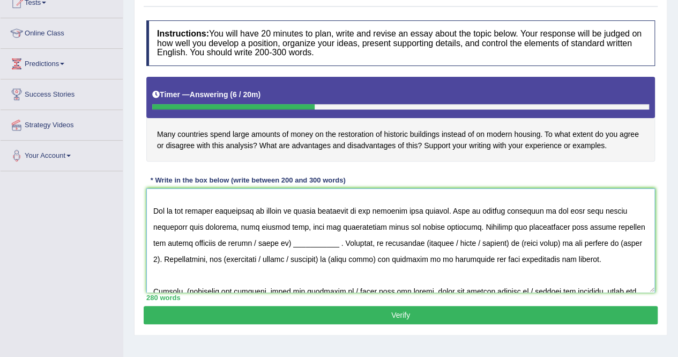
click at [603, 225] on textarea at bounding box center [400, 240] width 509 height 104
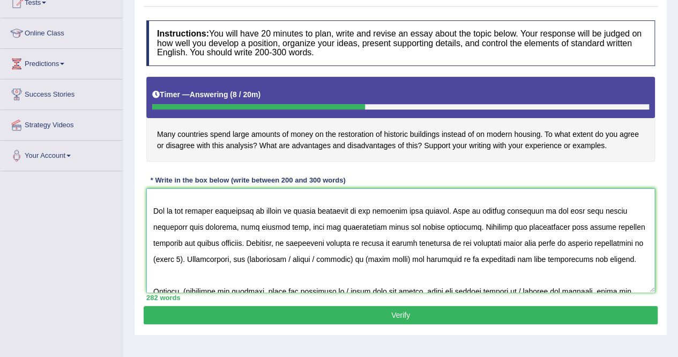
click at [469, 273] on textarea at bounding box center [400, 240] width 509 height 104
click at [620, 241] on textarea at bounding box center [400, 240] width 509 height 104
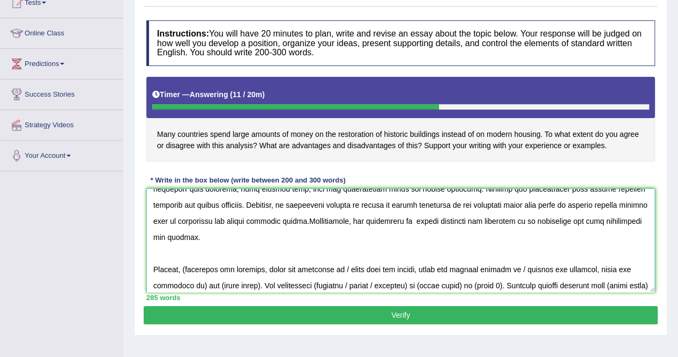
scroll to position [107, 0]
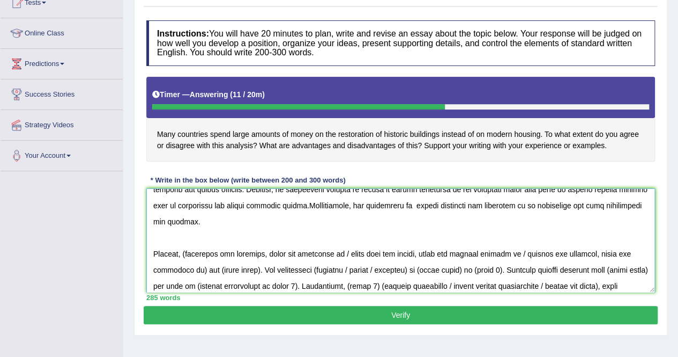
drag, startPoint x: 187, startPoint y: 252, endPoint x: 241, endPoint y: 247, distance: 54.9
click at [244, 248] on textarea at bounding box center [400, 240] width 509 height 104
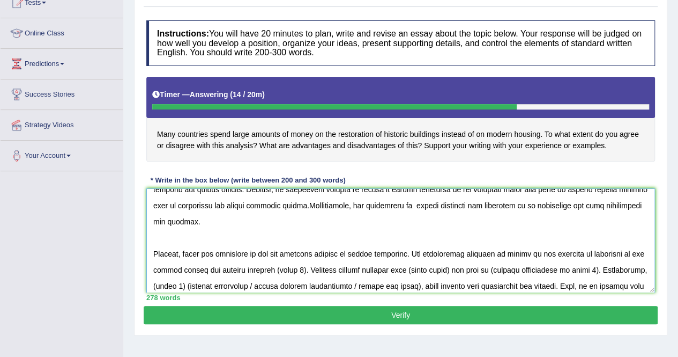
click at [231, 268] on textarea at bounding box center [400, 240] width 509 height 104
click at [224, 268] on textarea at bounding box center [400, 240] width 509 height 104
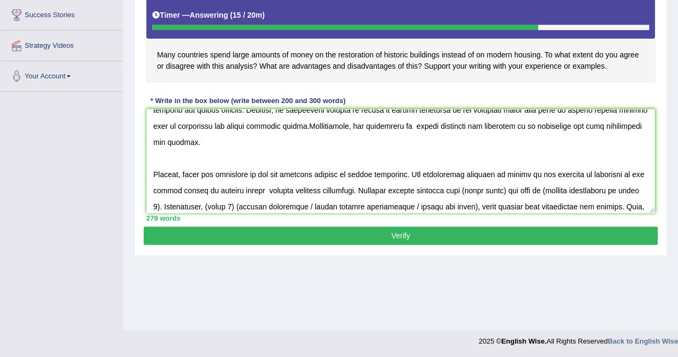
scroll to position [161, 0]
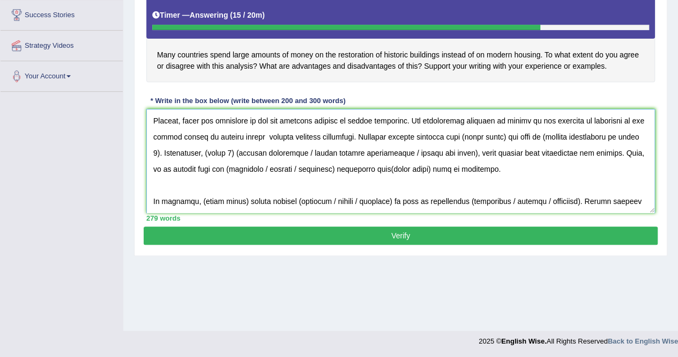
drag, startPoint x: 478, startPoint y: 137, endPoint x: 519, endPoint y: 137, distance: 41.3
click at [519, 137] on textarea at bounding box center [400, 161] width 509 height 104
drag, startPoint x: 563, startPoint y: 135, endPoint x: 626, endPoint y: 140, distance: 62.9
click at [626, 140] on textarea at bounding box center [400, 161] width 509 height 104
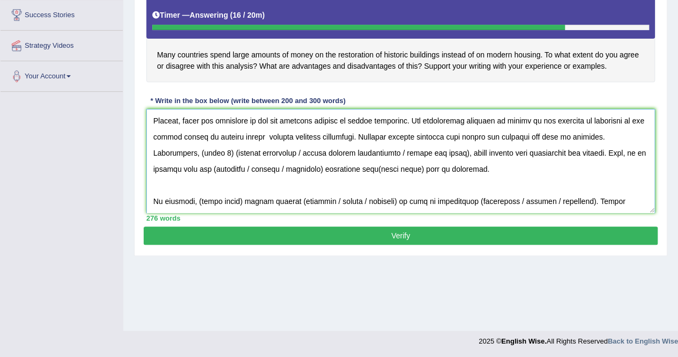
scroll to position [209, 0]
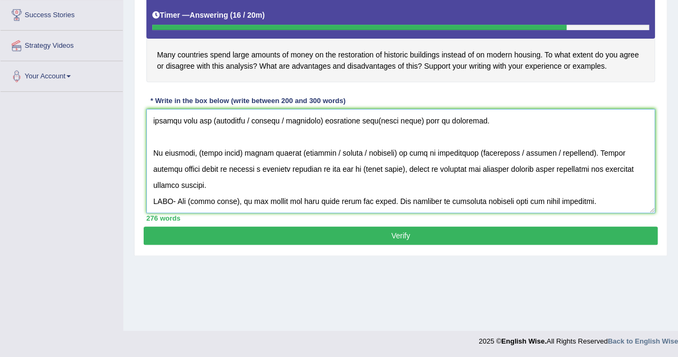
drag, startPoint x: 201, startPoint y: 151, endPoint x: 241, endPoint y: 152, distance: 40.2
click at [241, 152] on textarea at bounding box center [400, 161] width 509 height 104
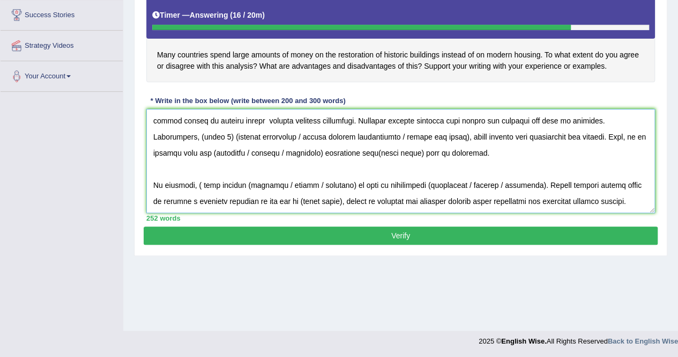
scroll to position [177, 0]
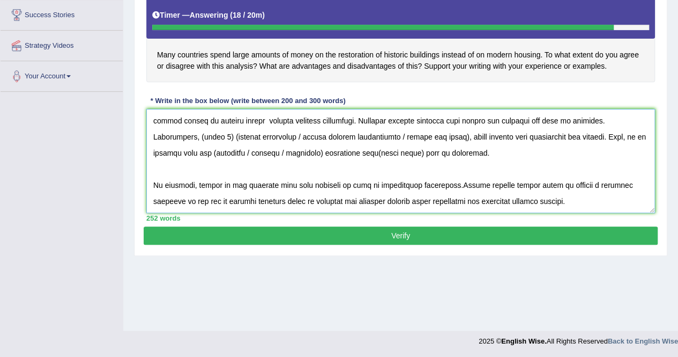
paste textarea "aiming to maximize its positive impacts"
drag, startPoint x: 155, startPoint y: 136, endPoint x: 420, endPoint y: 162, distance: 266.2
click at [420, 162] on textarea at bounding box center [400, 161] width 509 height 104
click at [565, 165] on textarea at bounding box center [400, 161] width 509 height 104
click at [585, 156] on textarea at bounding box center [400, 161] width 509 height 104
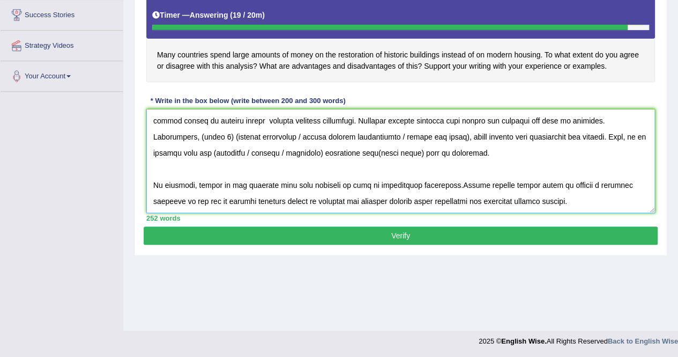
click at [357, 154] on textarea at bounding box center [400, 161] width 509 height 104
click at [515, 161] on textarea at bounding box center [400, 161] width 509 height 104
drag, startPoint x: 200, startPoint y: 137, endPoint x: 222, endPoint y: 136, distance: 22.5
click at [222, 136] on textarea at bounding box center [400, 161] width 509 height 104
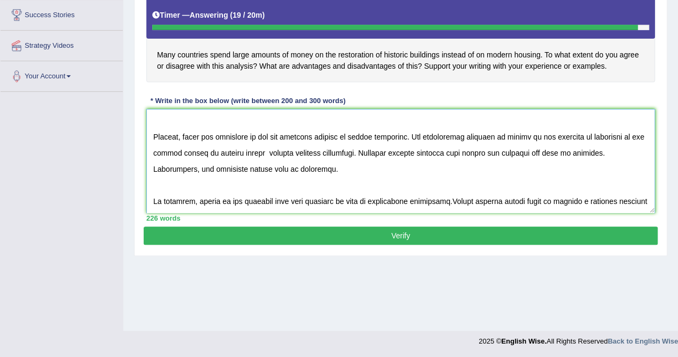
scroll to position [161, 0]
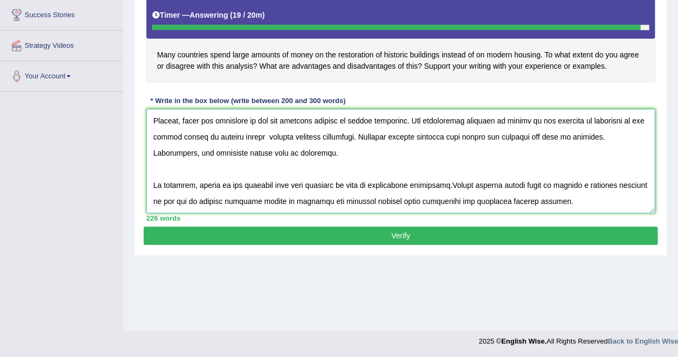
type textarea "The increasing influence of old or modern buildings on our lives has ignited nu…"
click at [385, 231] on button "Verify" at bounding box center [401, 235] width 514 height 18
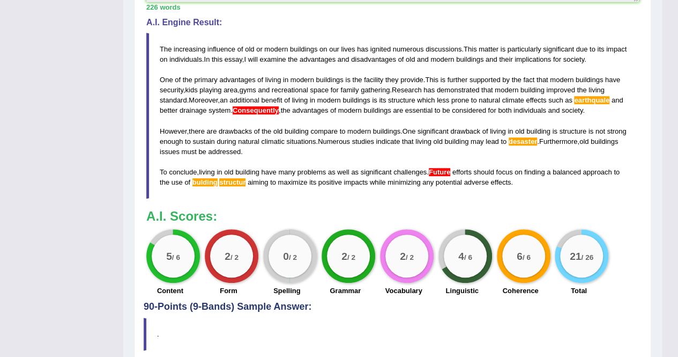
scroll to position [375, 0]
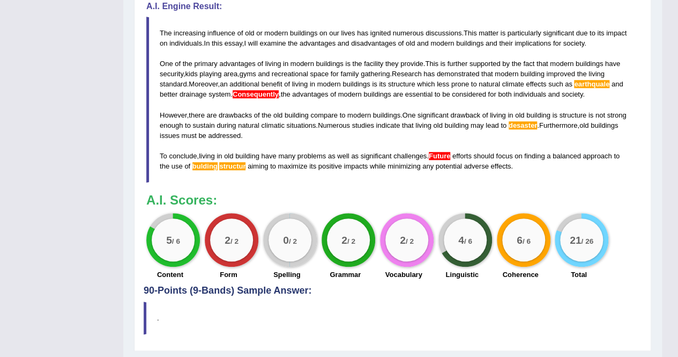
click at [331, 165] on blockquote "The increasing influence of old or modern buildings on our lives has ignited nu…" at bounding box center [392, 100] width 493 height 166
click at [259, 88] on span "additional" at bounding box center [244, 84] width 30 height 8
drag, startPoint x: 159, startPoint y: 41, endPoint x: 285, endPoint y: 116, distance: 146.6
click at [285, 115] on blockquote "The increasing influence of old or modern buildings on our lives has ignited nu…" at bounding box center [392, 100] width 493 height 166
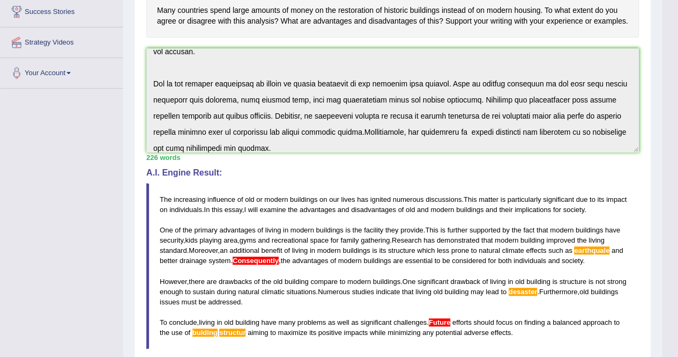
scroll to position [0, 0]
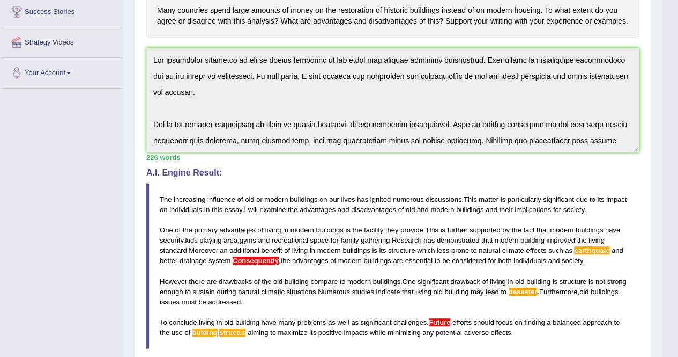
click at [130, 55] on div "Home Practice Writing: Write Essay Old or Modern Buildings « Prev Next » Report…" at bounding box center [392, 158] width 539 height 734
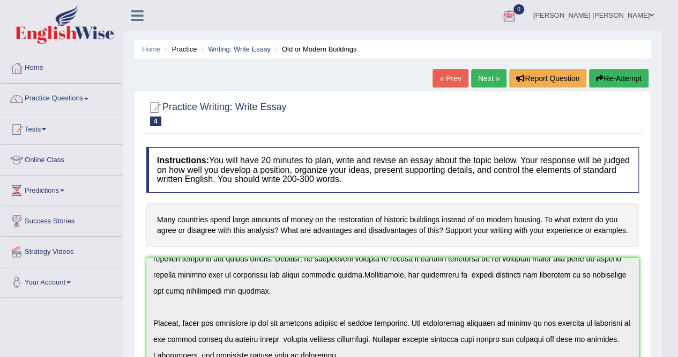
click at [597, 78] on icon "button" at bounding box center [600, 79] width 8 height 8
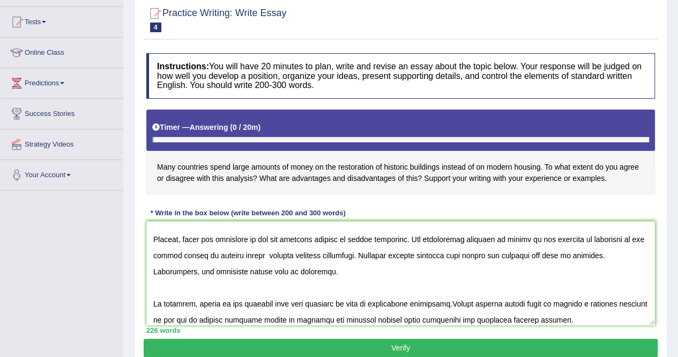
scroll to position [161, 0]
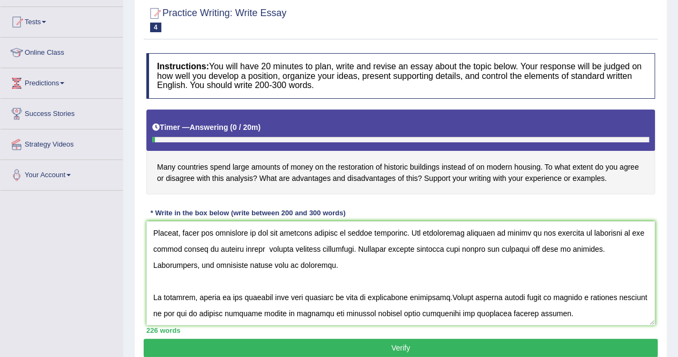
click at [240, 309] on textarea at bounding box center [400, 273] width 509 height 104
click at [450, 295] on textarea at bounding box center [400, 273] width 509 height 104
click at [524, 294] on textarea at bounding box center [400, 273] width 509 height 104
click at [554, 294] on textarea at bounding box center [400, 273] width 509 height 104
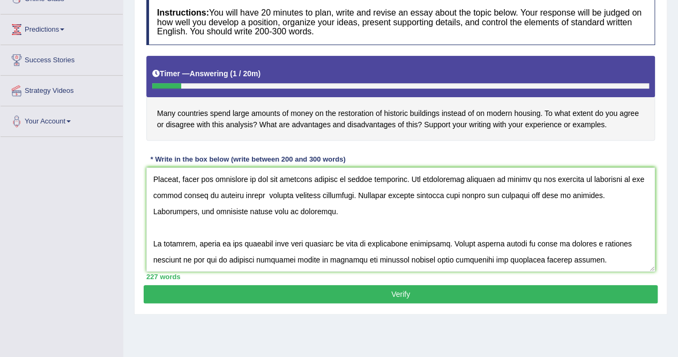
scroll to position [107, 0]
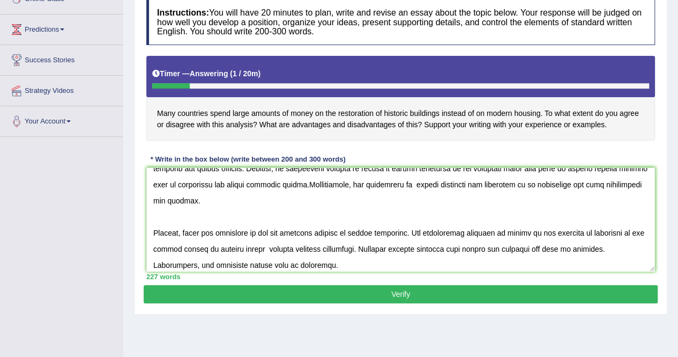
click at [328, 248] on textarea at bounding box center [400, 219] width 509 height 104
click at [244, 183] on textarea at bounding box center [400, 219] width 509 height 104
click at [339, 185] on textarea at bounding box center [400, 219] width 509 height 104
click at [311, 209] on textarea at bounding box center [400, 219] width 509 height 104
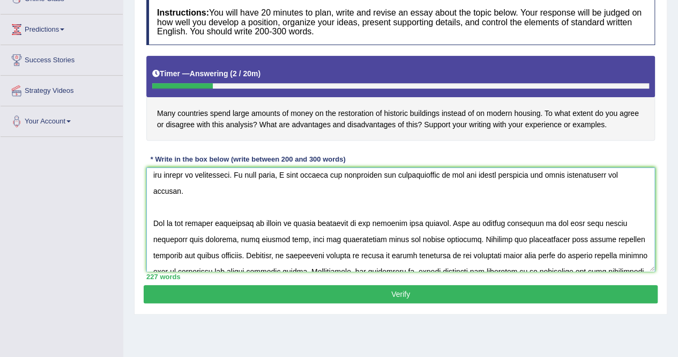
scroll to position [4, 0]
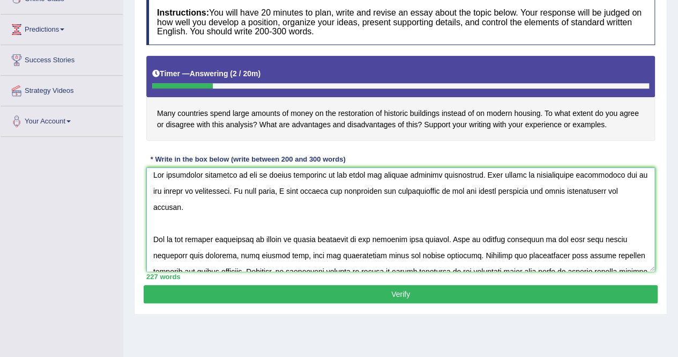
click at [310, 210] on textarea at bounding box center [400, 219] width 509 height 104
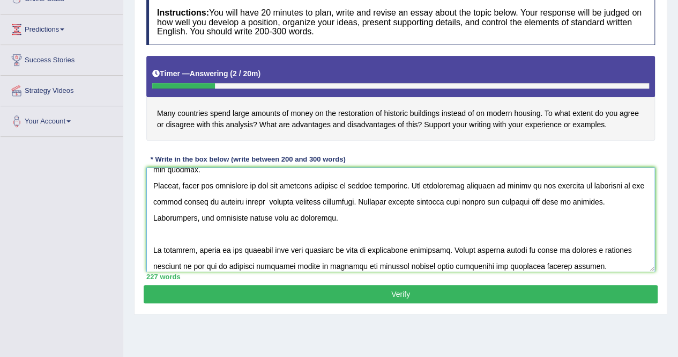
scroll to position [129, 0]
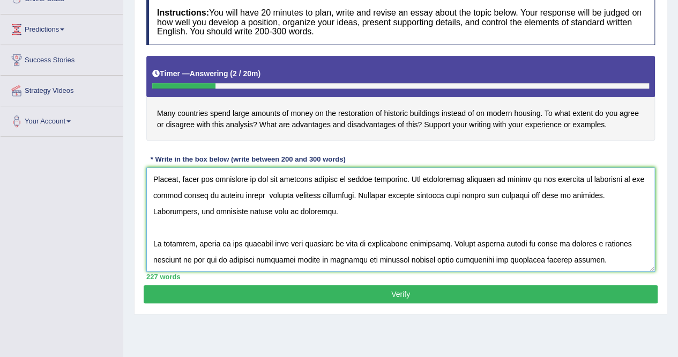
click at [303, 225] on textarea at bounding box center [400, 219] width 509 height 104
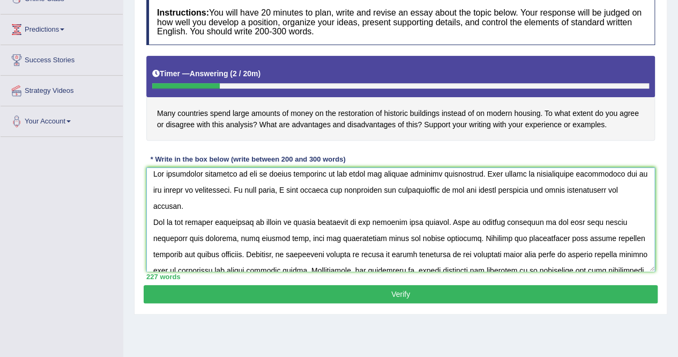
scroll to position [0, 0]
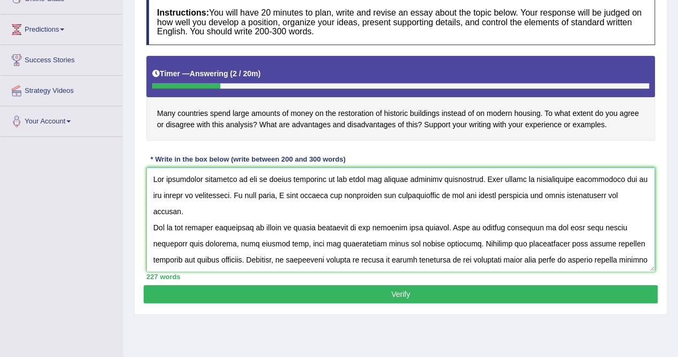
click at [282, 219] on textarea at bounding box center [400, 219] width 509 height 104
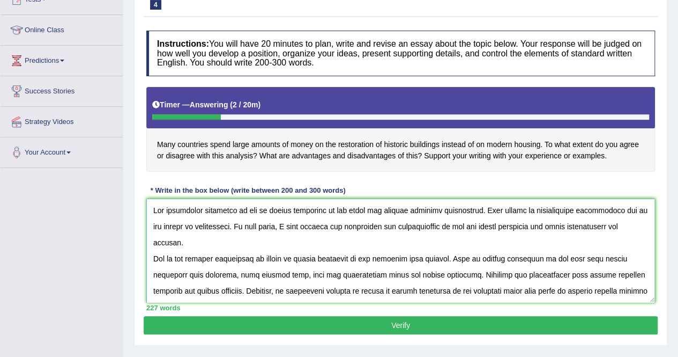
scroll to position [107, 0]
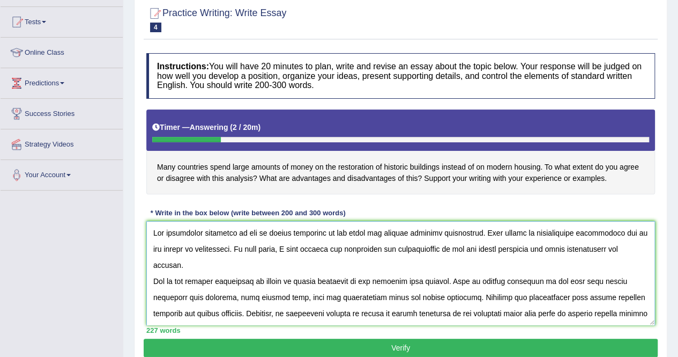
click at [246, 262] on textarea at bounding box center [400, 273] width 509 height 104
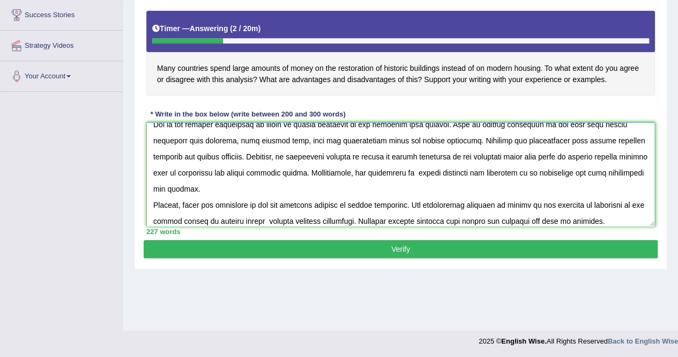
scroll to position [91, 0]
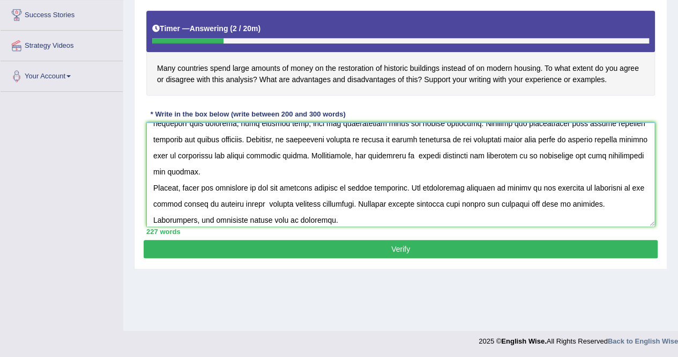
click at [270, 176] on textarea at bounding box center [400, 174] width 509 height 104
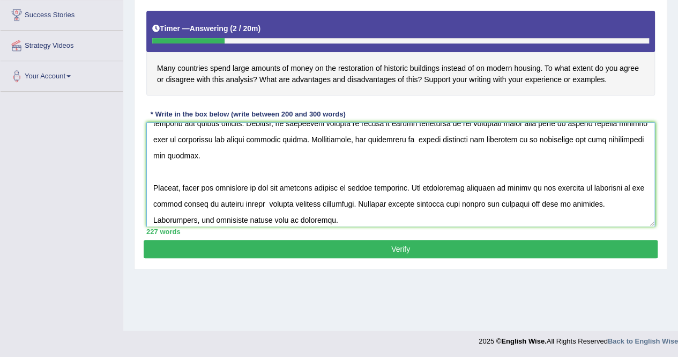
scroll to position [161, 0]
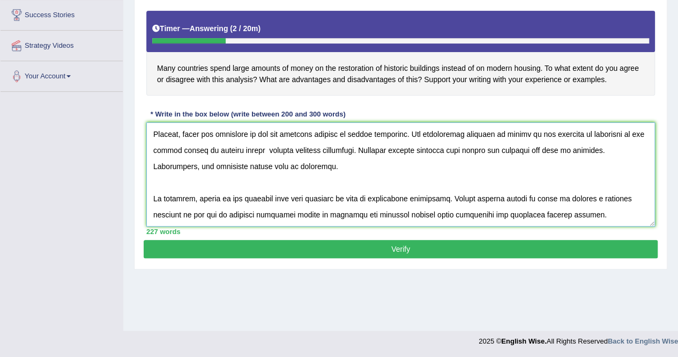
type textarea "The increasing influence of old or modern buildings on our lives has ignited nu…"
click at [307, 248] on button "Verify" at bounding box center [401, 249] width 514 height 18
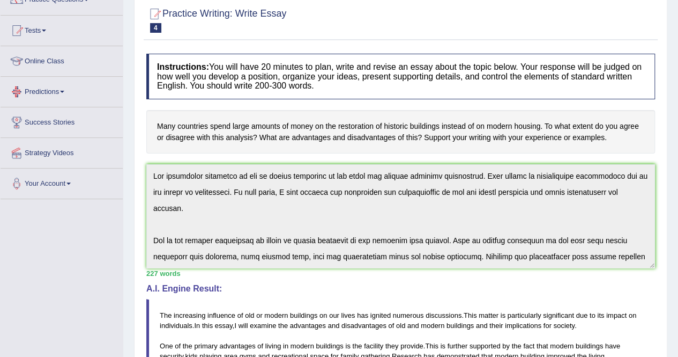
scroll to position [0, 0]
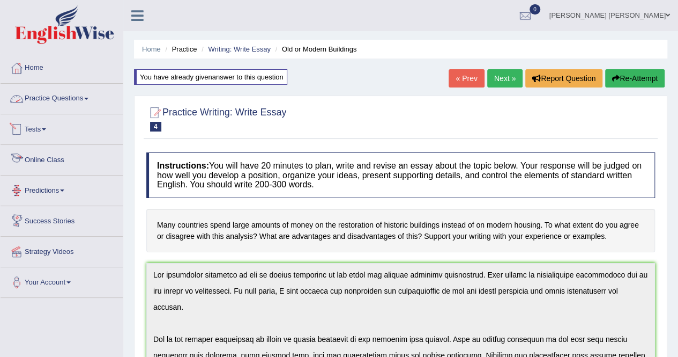
click at [55, 95] on link "Practice Questions" at bounding box center [62, 97] width 122 height 27
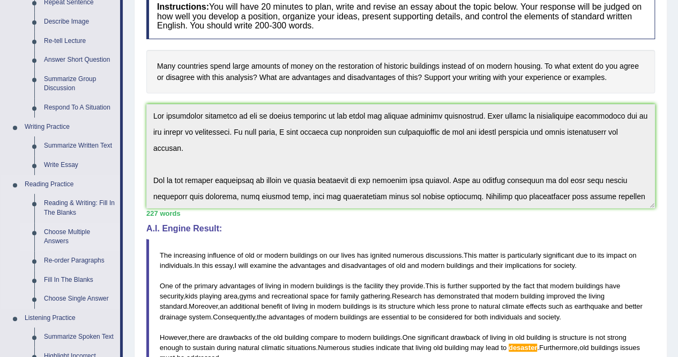
scroll to position [161, 0]
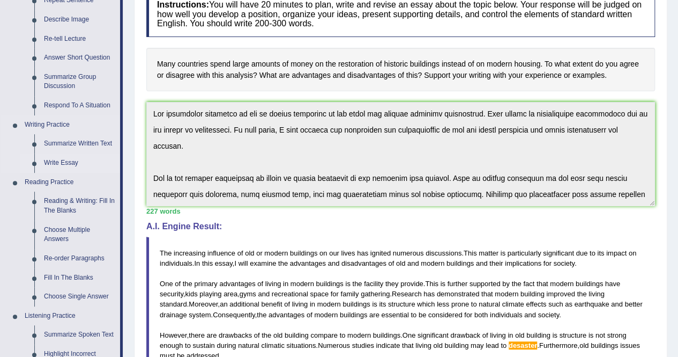
click at [62, 158] on link "Write Essay" at bounding box center [79, 162] width 81 height 19
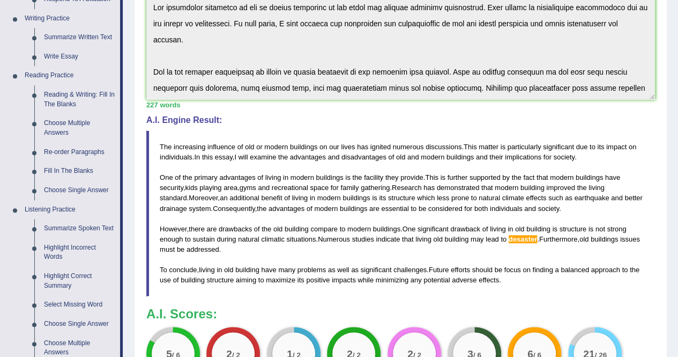
scroll to position [510, 0]
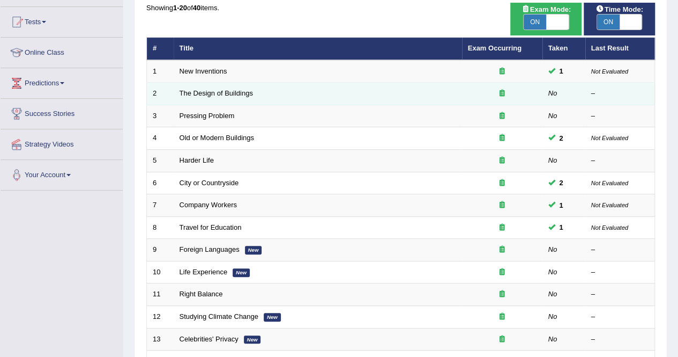
scroll to position [161, 0]
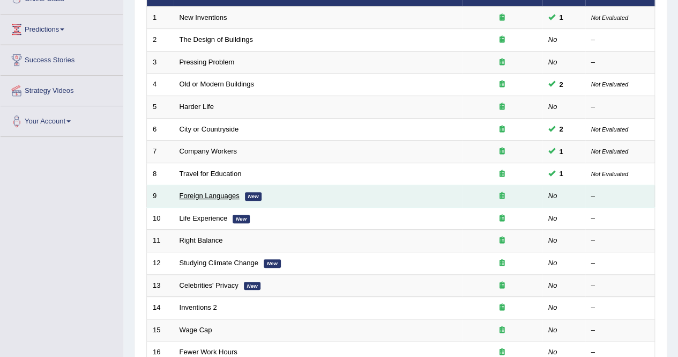
click at [200, 196] on link "Foreign Languages" at bounding box center [210, 195] width 60 height 8
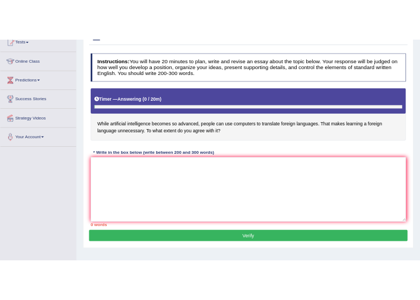
scroll to position [161, 0]
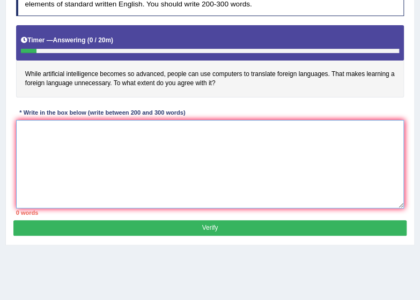
click at [242, 143] on textarea at bounding box center [210, 164] width 388 height 88
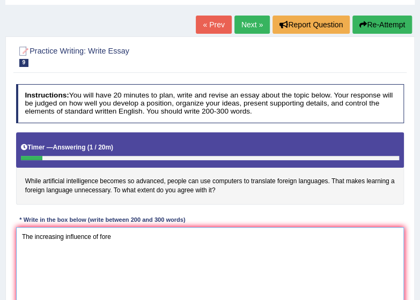
scroll to position [0, 0]
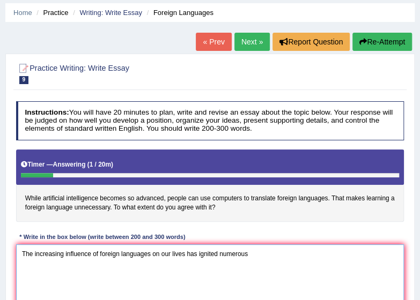
scroll to position [107, 0]
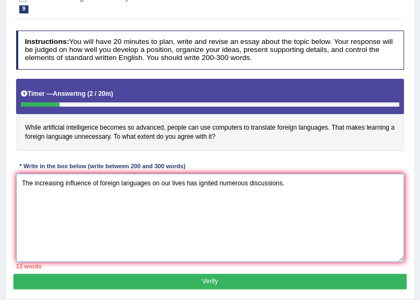
click at [317, 186] on textarea "The increasing influence of foreign languages on our lives has ignited numerous…" at bounding box center [210, 218] width 388 height 88
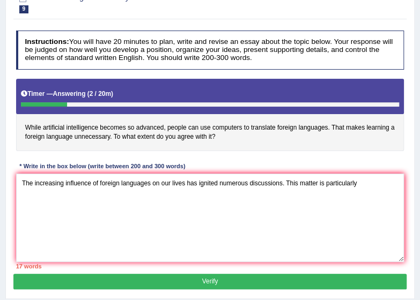
click at [366, 154] on div "Instructions: You will have 20 minutes to plan, write and revise an essay about…" at bounding box center [209, 150] width 392 height 248
click at [387, 130] on h4 "While artificial intelligence becomes so advanced, people can use computers to …" at bounding box center [210, 115] width 388 height 72
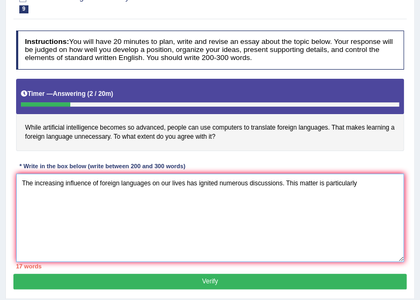
click at [376, 189] on textarea "The increasing influence of foreign languages on our lives has ignited numerous…" at bounding box center [210, 218] width 388 height 88
click at [124, 202] on textarea "The increasing influence of foreign languages on our lives has ignited numerous…" at bounding box center [210, 218] width 388 height 88
click at [196, 201] on textarea "The increasing influence of foreign languages on our lives has ignited numerous…" at bounding box center [210, 218] width 388 height 88
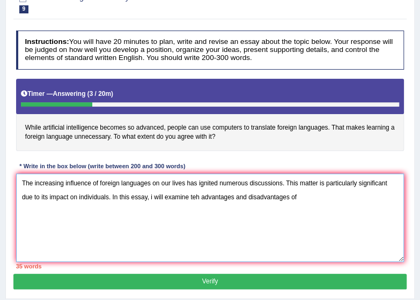
click at [300, 200] on textarea "The increasing influence of foreign languages on our lives has ignited numerous…" at bounding box center [210, 218] width 388 height 88
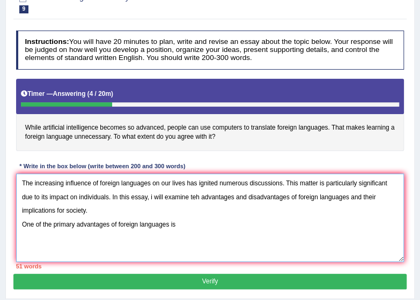
click at [197, 228] on textarea "The increasing influence of foreign languages on our lives has ignited numerous…" at bounding box center [210, 218] width 388 height 88
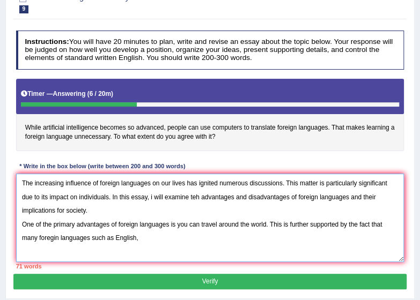
click at [142, 237] on textarea "The increasing influence of foreign languages on our lives has ignited numerous…" at bounding box center [210, 218] width 388 height 88
click at [211, 234] on textarea "The increasing influence of foreign languages on our lives has ignited numerous…" at bounding box center [210, 218] width 388 height 88
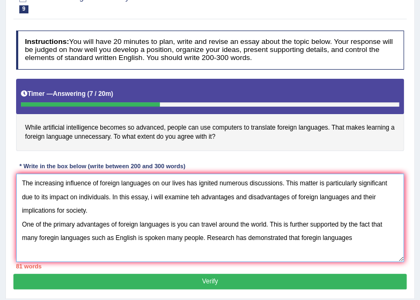
click at [291, 238] on textarea "The increasing influence of foreign languages on our lives has ignited numerous…" at bounding box center [210, 218] width 388 height 88
click at [302, 239] on textarea "The increasing influence of foreign languages on our lives has ignited numerous…" at bounding box center [210, 218] width 388 height 88
click at [44, 253] on textarea "The increasing influence of foreign languages on our lives has ignited numerous…" at bounding box center [210, 218] width 388 height 88
click at [119, 246] on textarea "The increasing influence of foreign languages on our lives has ignited numerous…" at bounding box center [210, 218] width 388 height 88
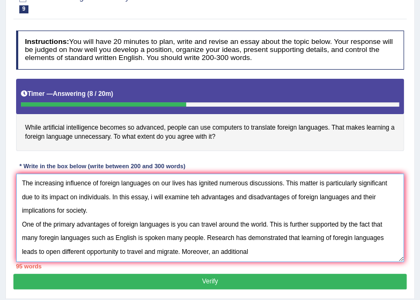
click at [271, 245] on textarea "The increasing influence of foreign languages on our lives has ignited numerous…" at bounding box center [210, 218] width 388 height 88
click at [313, 248] on textarea "The increasing influence of foreign languages on our lives has ignited numerous…" at bounding box center [210, 218] width 388 height 88
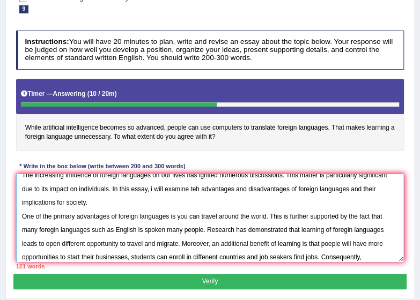
click at [375, 255] on textarea "The increasing influence of foreign languages on our lives has ignited numerous…" at bounding box center [210, 218] width 388 height 88
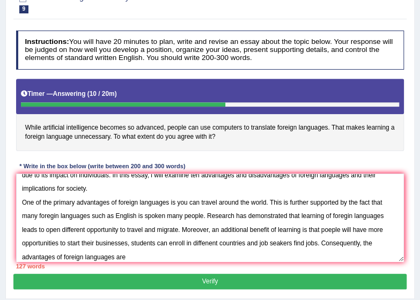
click at [143, 262] on div "127 words" at bounding box center [210, 266] width 388 height 9
click at [144, 255] on textarea "The increasing influence of foreign languages on our lives has ignited numerous…" at bounding box center [210, 218] width 388 height 88
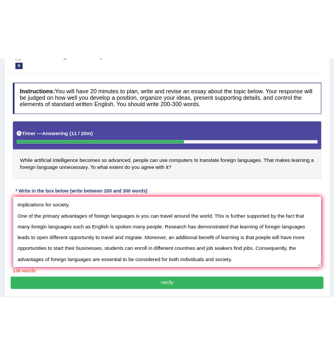
scroll to position [58, 0]
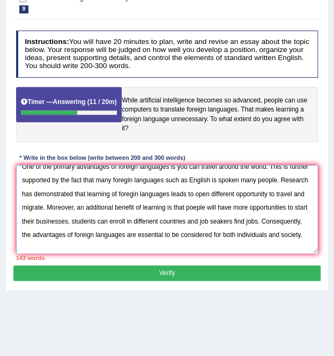
drag, startPoint x: 251, startPoint y: 192, endPoint x: 248, endPoint y: 198, distance: 6.3
click at [251, 192] on textarea "The increasing influence of foreign languages on our lives has ignited numerous…" at bounding box center [167, 209] width 302 height 88
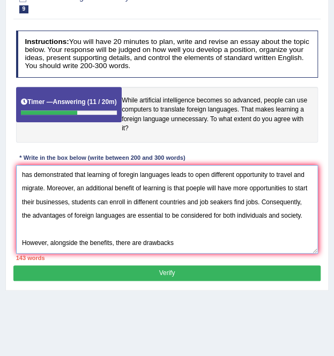
scroll to position [96, 0]
click at [186, 241] on textarea "The increasing influence of foreign languages on our lives has ignited numerous…" at bounding box center [167, 209] width 302 height 88
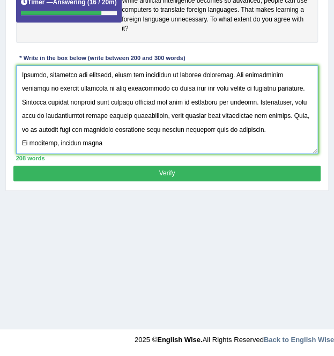
scroll to position [192, 0]
click at [107, 142] on textarea at bounding box center [167, 109] width 302 height 88
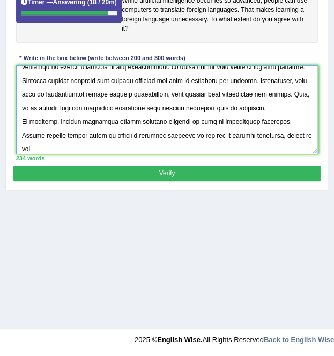
scroll to position [219, 0]
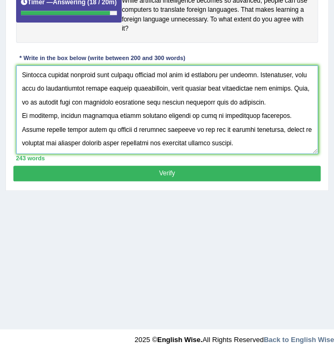
type textarea "The increasing influence of foreign languages on our lives has ignited numerous…"
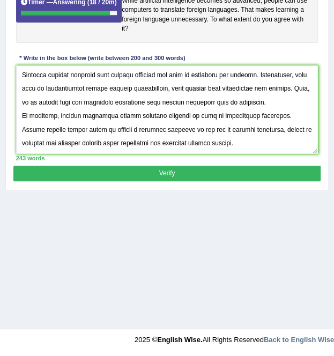
click at [190, 175] on button "Verify" at bounding box center [166, 174] width 307 height 16
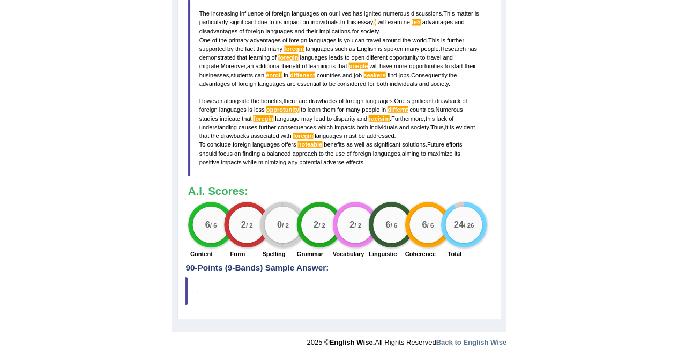
scroll to position [129, 0]
